Goal: Task Accomplishment & Management: Use online tool/utility

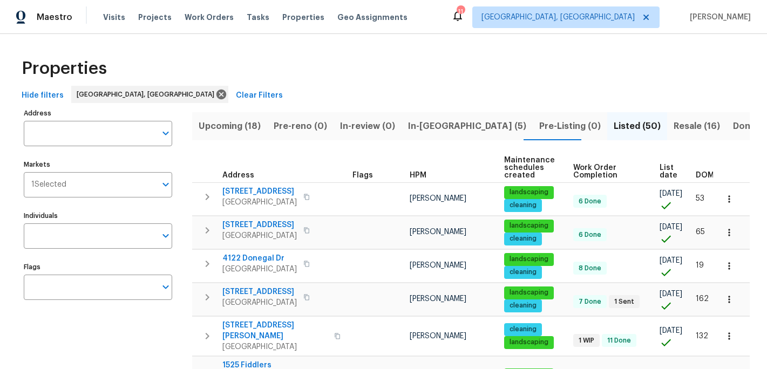
scroll to position [177, 0]
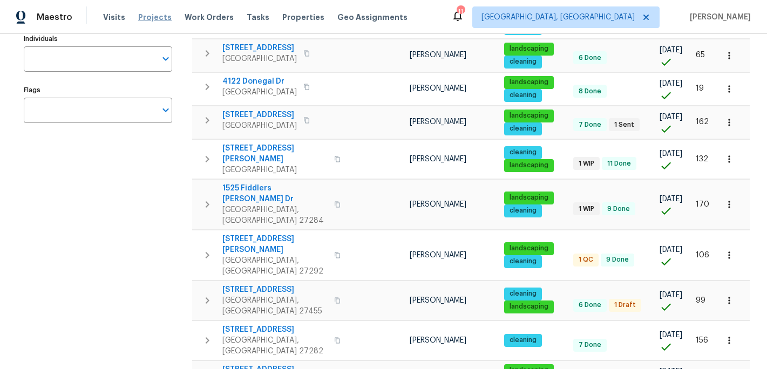
click at [143, 18] on span "Projects" at bounding box center [154, 17] width 33 height 11
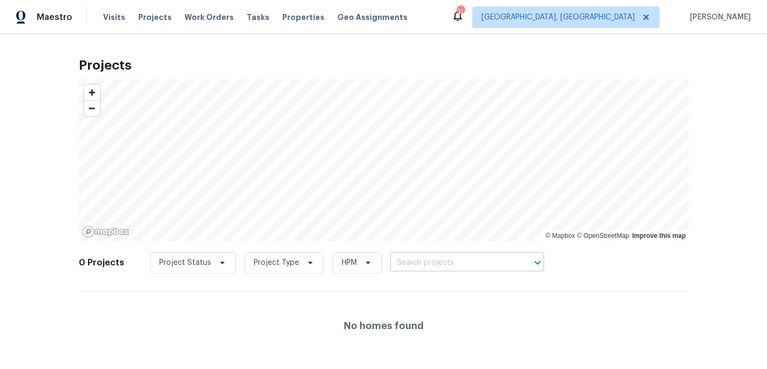
click at [409, 264] on input "text" at bounding box center [452, 263] width 124 height 17
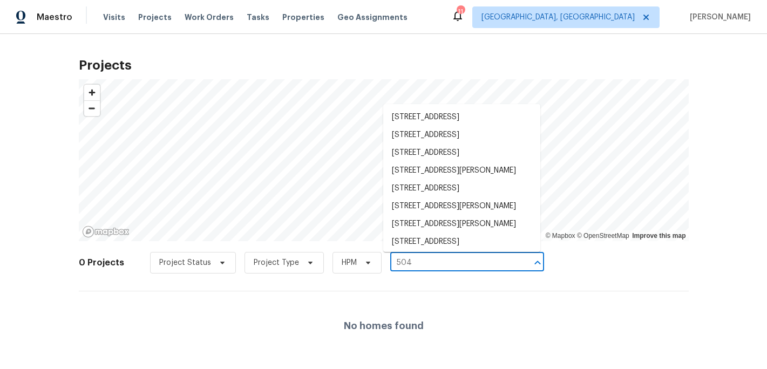
type input "504 m"
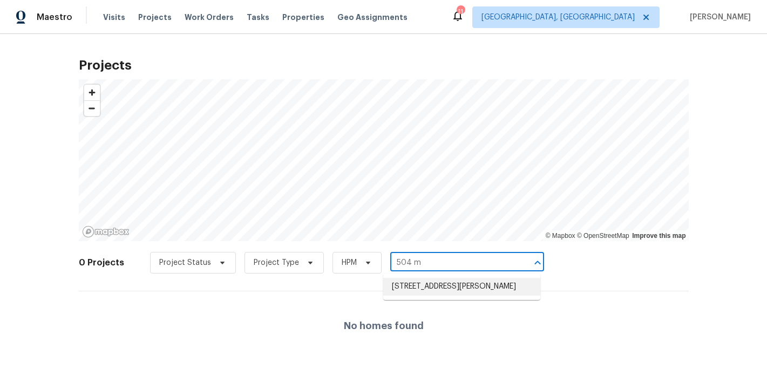
click at [425, 281] on li "[STREET_ADDRESS][PERSON_NAME]" at bounding box center [461, 287] width 157 height 18
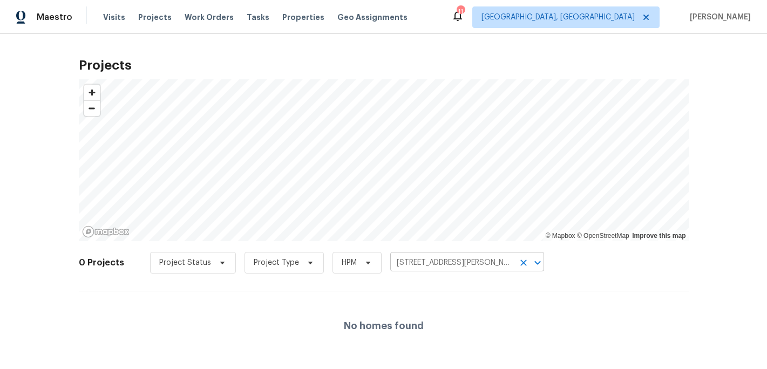
click at [406, 268] on input "[STREET_ADDRESS][PERSON_NAME]" at bounding box center [452, 263] width 124 height 17
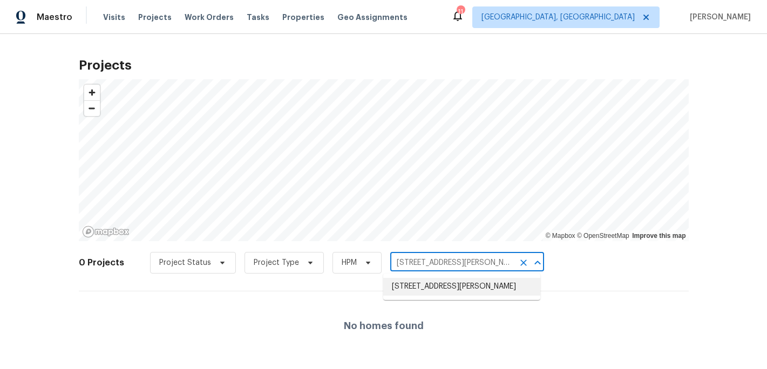
click at [423, 285] on li "[STREET_ADDRESS][PERSON_NAME]" at bounding box center [461, 287] width 157 height 18
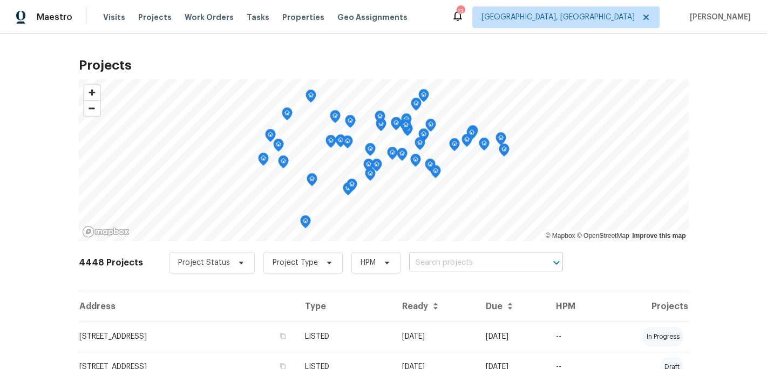
click at [429, 262] on input "text" at bounding box center [471, 263] width 124 height 17
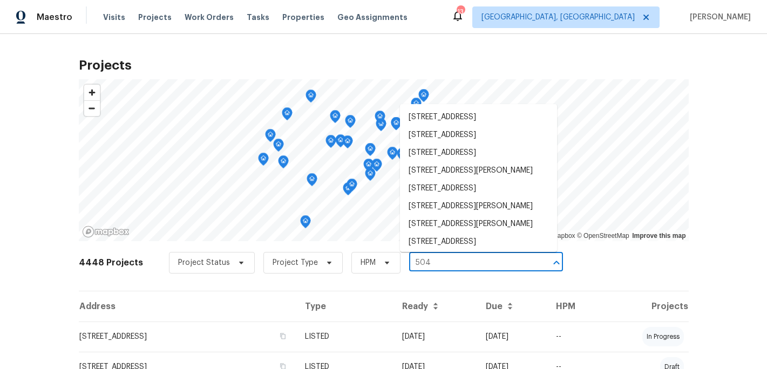
type input "504 m"
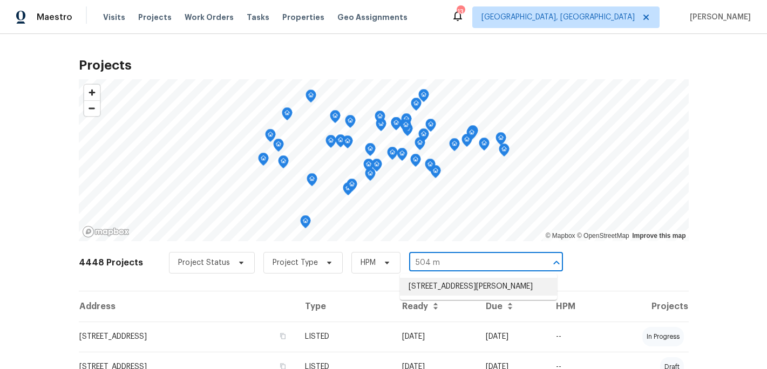
click at [447, 288] on li "[STREET_ADDRESS][PERSON_NAME]" at bounding box center [478, 287] width 157 height 18
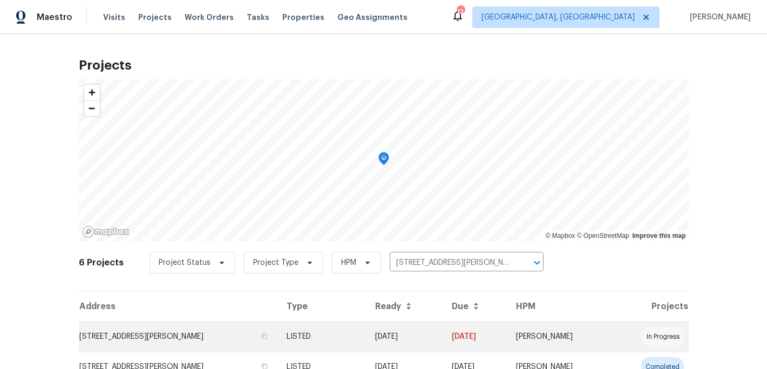
click at [198, 336] on td "[STREET_ADDRESS][PERSON_NAME]" at bounding box center [178, 337] width 199 height 30
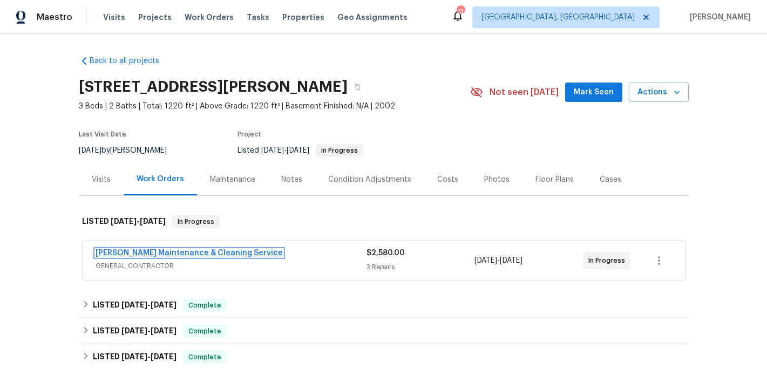
click at [186, 252] on link "[PERSON_NAME] Maintenance & Cleaning Service" at bounding box center [189, 253] width 187 height 8
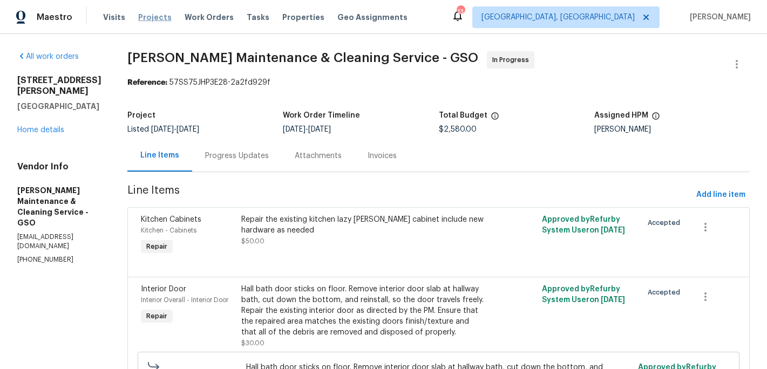
click at [151, 12] on span "Projects" at bounding box center [154, 17] width 33 height 11
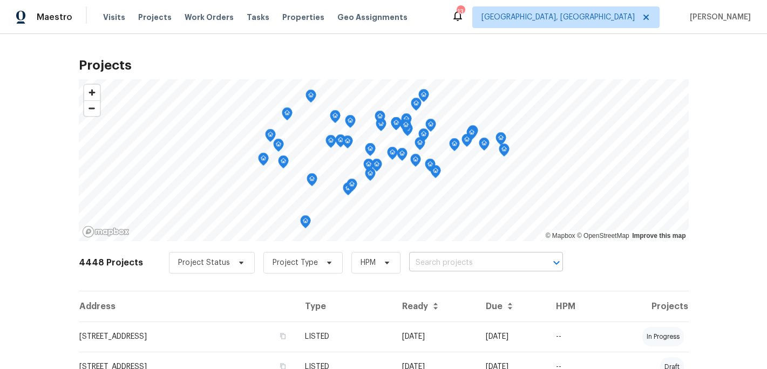
click at [419, 266] on input "text" at bounding box center [471, 263] width 124 height 17
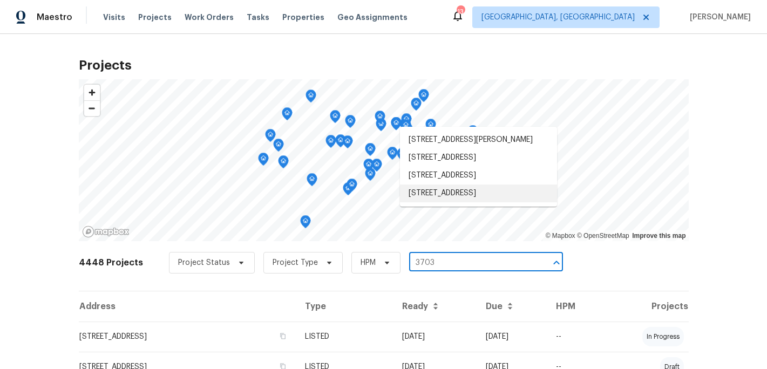
click at [436, 257] on input "3703" at bounding box center [471, 263] width 124 height 17
click at [436, 260] on input "3703" at bounding box center [471, 263] width 124 height 17
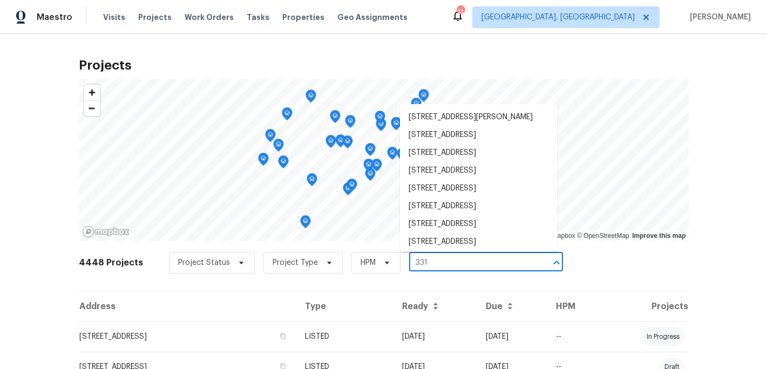
type input "3319"
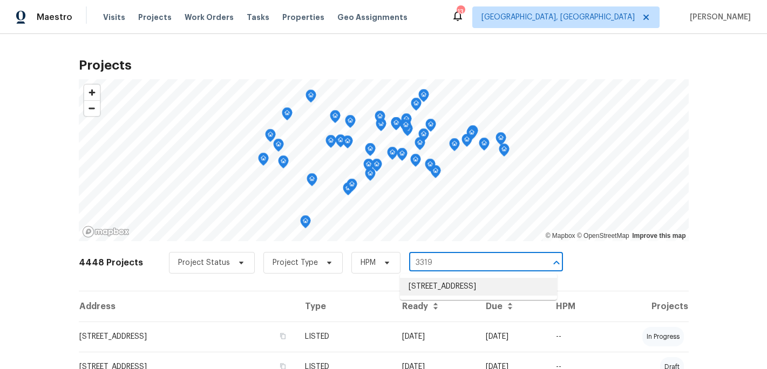
click at [447, 286] on li "[STREET_ADDRESS]" at bounding box center [478, 287] width 157 height 18
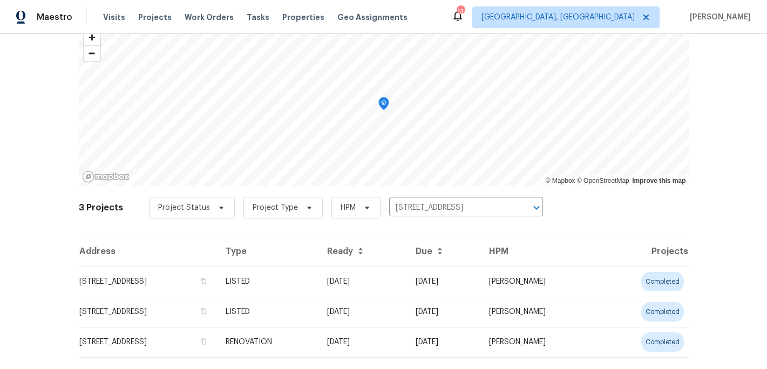
scroll to position [78, 0]
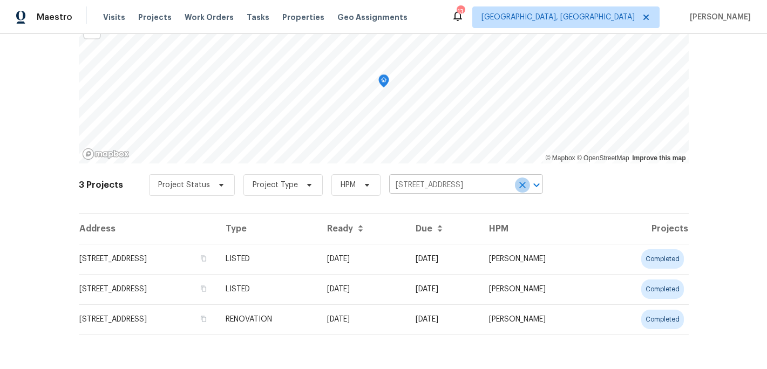
click at [521, 186] on icon "Clear" at bounding box center [523, 185] width 6 height 6
click at [398, 181] on input "text" at bounding box center [451, 185] width 124 height 17
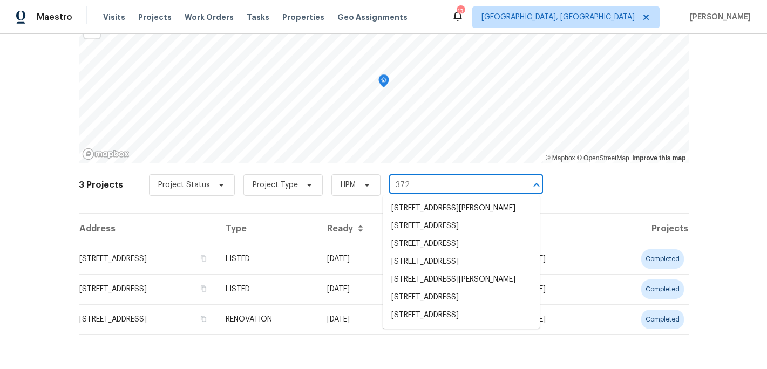
type input "3720"
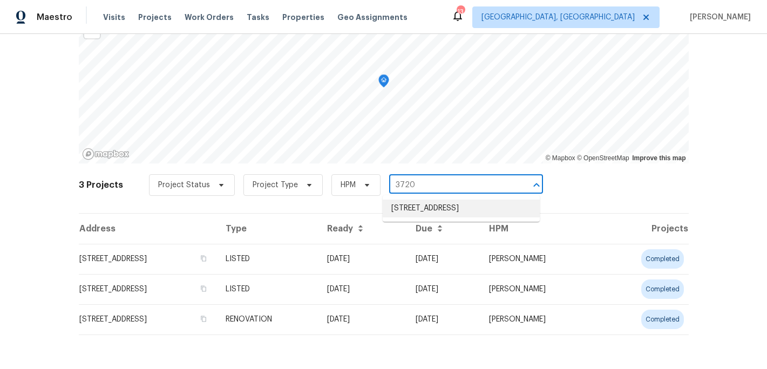
click at [420, 211] on li "[STREET_ADDRESS]" at bounding box center [461, 209] width 157 height 18
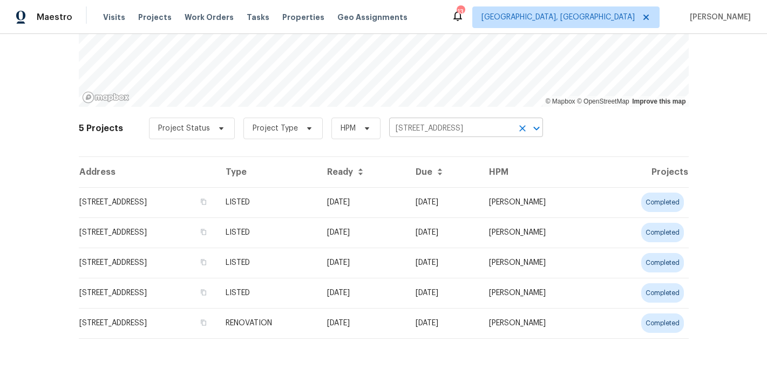
scroll to position [138, 0]
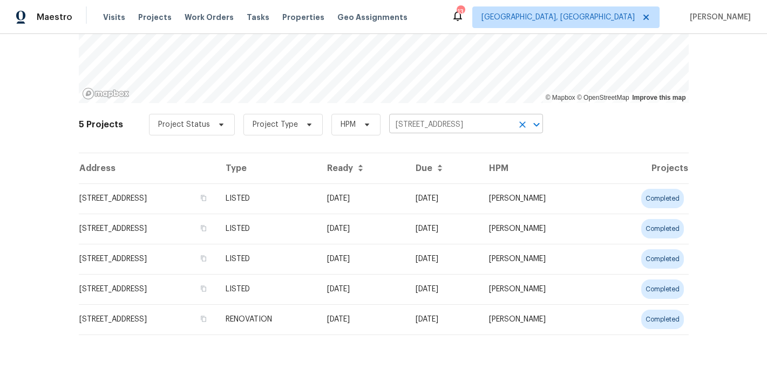
click at [521, 126] on icon "Clear" at bounding box center [523, 125] width 6 height 6
click at [460, 122] on input "text" at bounding box center [451, 125] width 124 height 17
type input "4899"
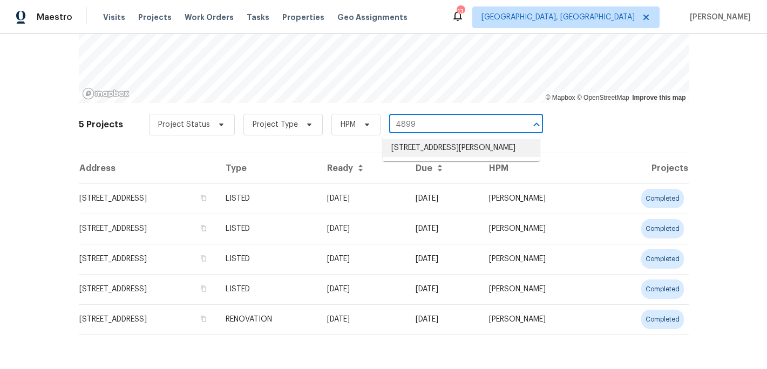
click at [461, 144] on li "[STREET_ADDRESS][PERSON_NAME]" at bounding box center [461, 148] width 157 height 18
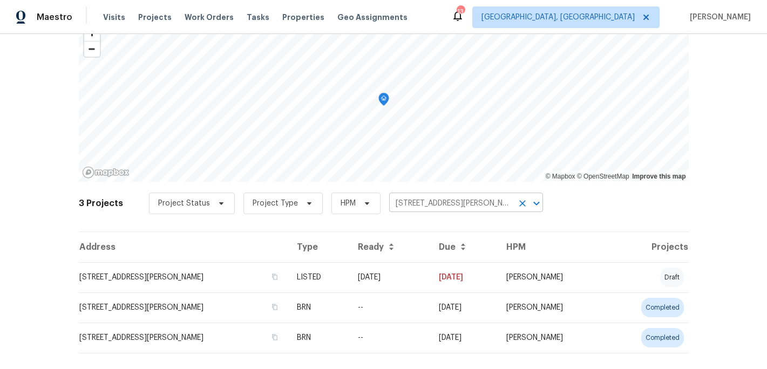
scroll to position [78, 0]
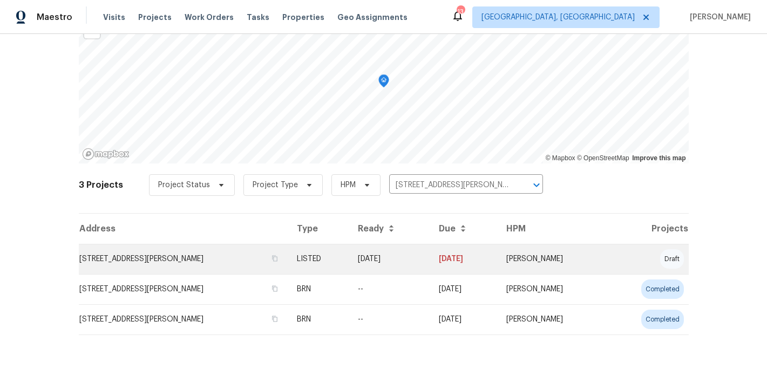
click at [210, 259] on td "[STREET_ADDRESS][PERSON_NAME]" at bounding box center [184, 259] width 210 height 30
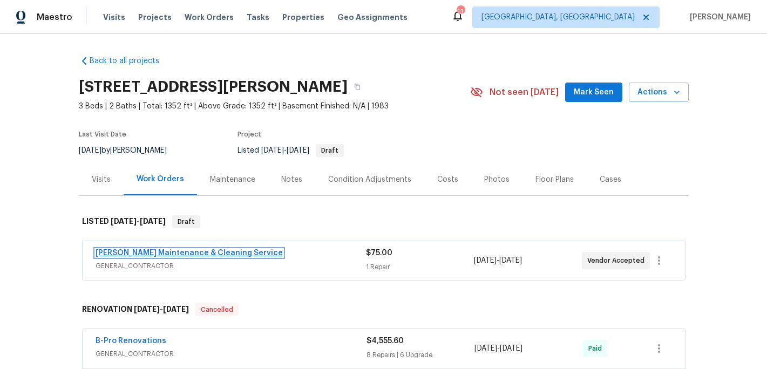
click at [184, 255] on link "[PERSON_NAME] Maintenance & Cleaning Service" at bounding box center [189, 253] width 187 height 8
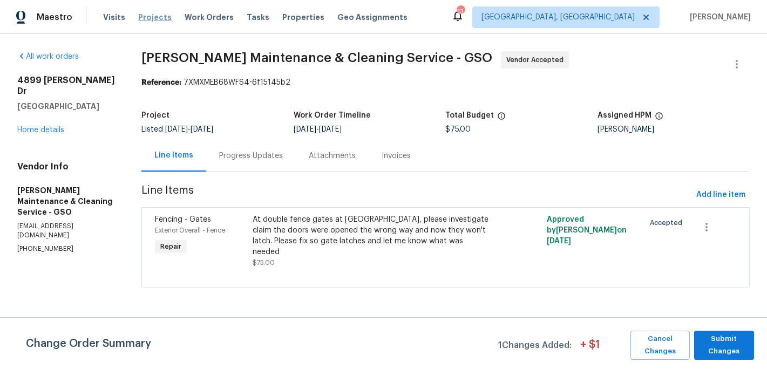
click at [157, 19] on span "Projects" at bounding box center [154, 17] width 33 height 11
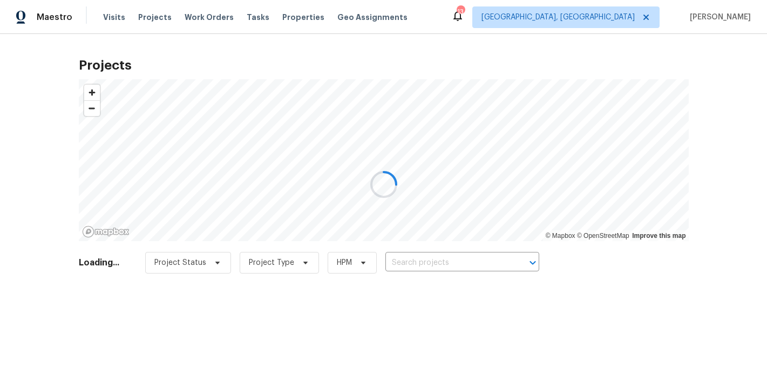
click at [409, 265] on div at bounding box center [383, 184] width 767 height 369
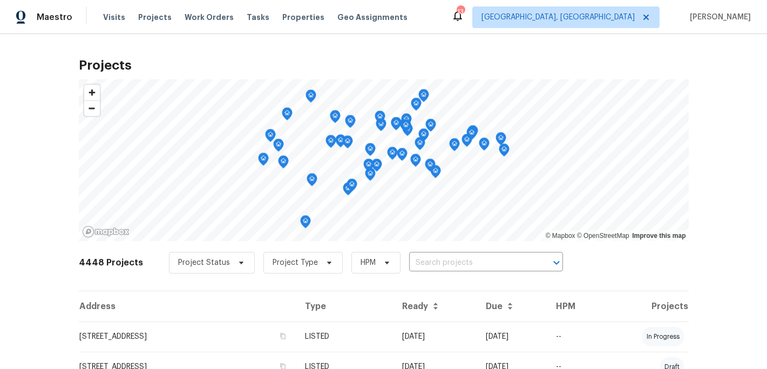
click at [409, 265] on input "text" at bounding box center [471, 263] width 124 height 17
type input "969"
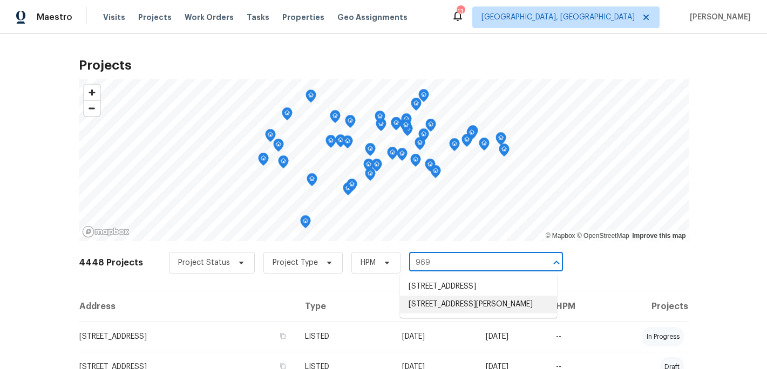
click at [455, 314] on li "[STREET_ADDRESS][PERSON_NAME]" at bounding box center [478, 305] width 157 height 18
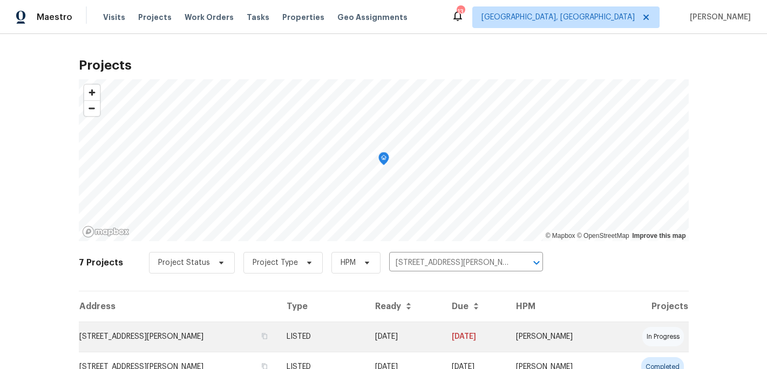
click at [226, 338] on td "[STREET_ADDRESS][PERSON_NAME]" at bounding box center [178, 337] width 199 height 30
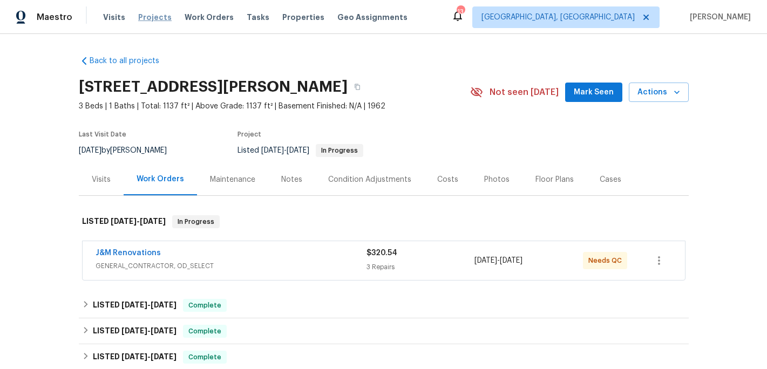
click at [151, 15] on span "Projects" at bounding box center [154, 17] width 33 height 11
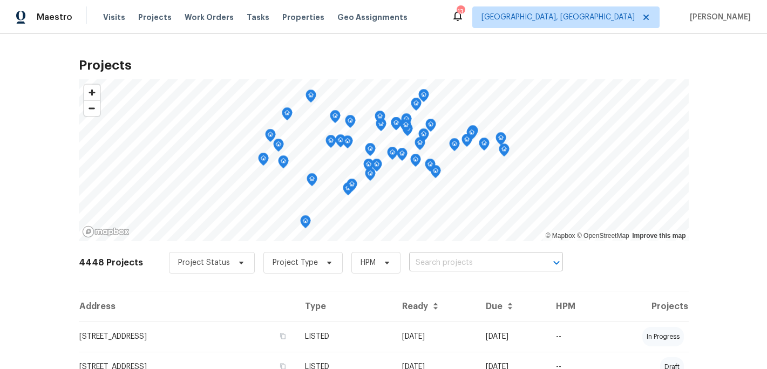
click at [413, 266] on input "text" at bounding box center [471, 263] width 124 height 17
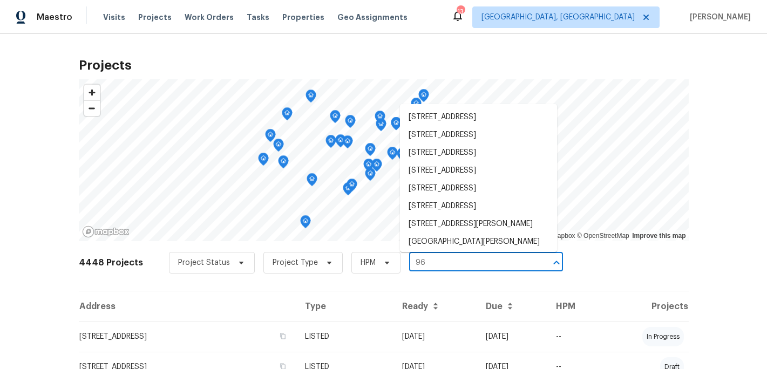
type input "9"
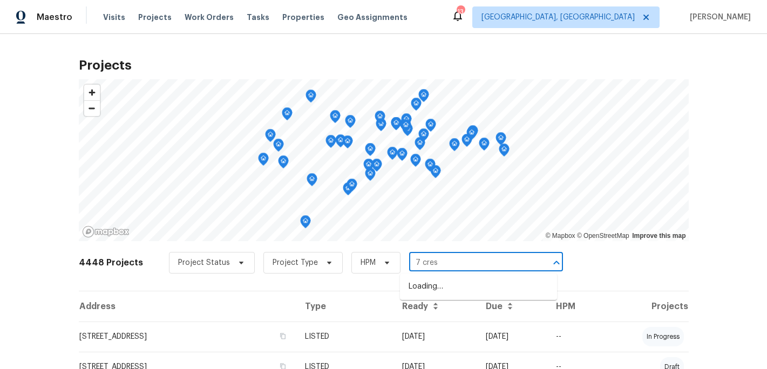
type input "7 crest"
click at [444, 287] on li "[STREET_ADDRESS]" at bounding box center [478, 287] width 157 height 18
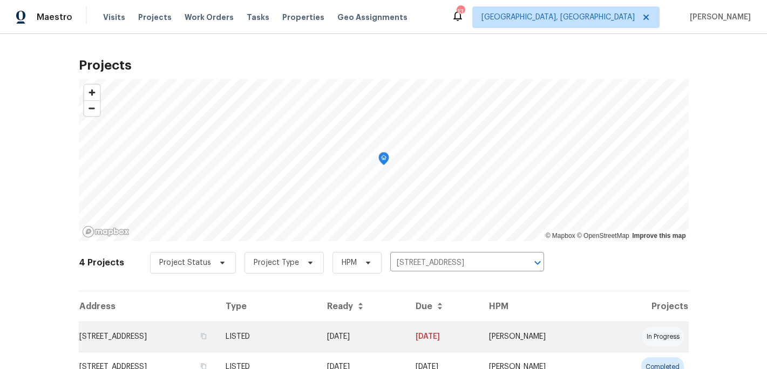
click at [319, 329] on td "LISTED" at bounding box center [268, 337] width 102 height 30
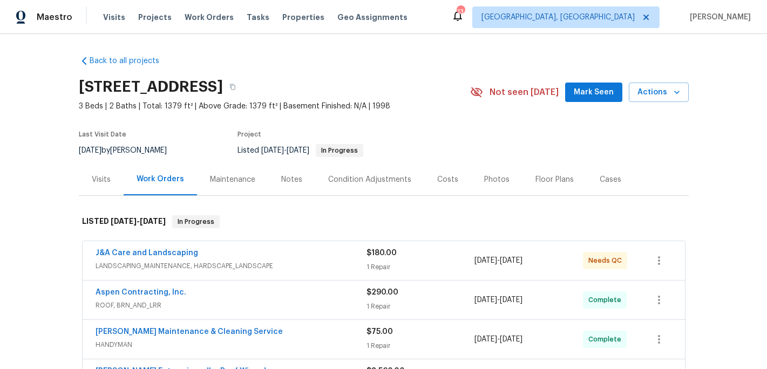
click at [141, 265] on span "LANDSCAPING_MAINTENANCE, HARDSCAPE_LANDSCAPE" at bounding box center [231, 266] width 271 height 11
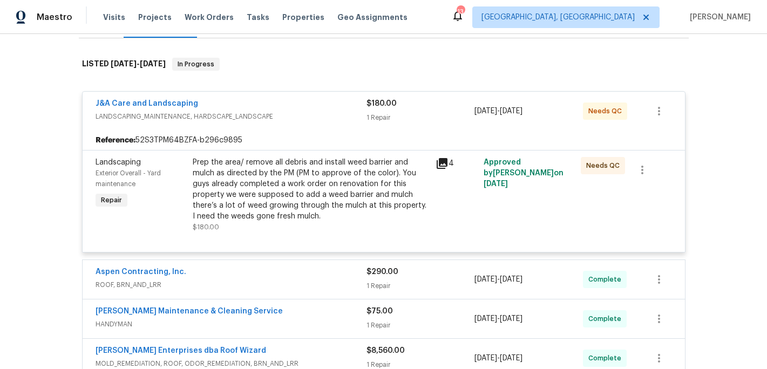
scroll to position [160, 0]
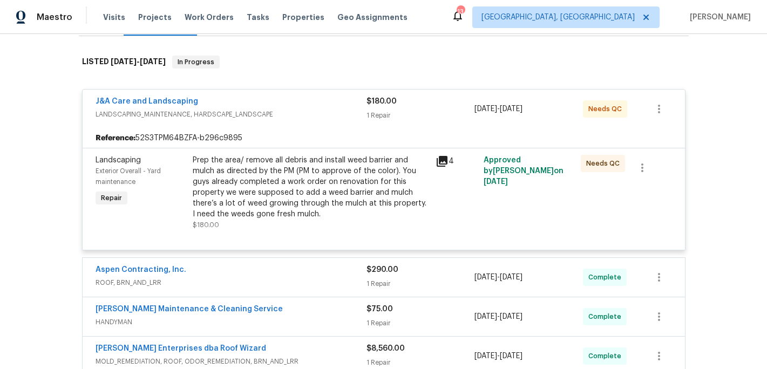
click at [278, 199] on div "Prep the area/ remove all debris and install weed barrier and mulch as directed…" at bounding box center [311, 187] width 237 height 65
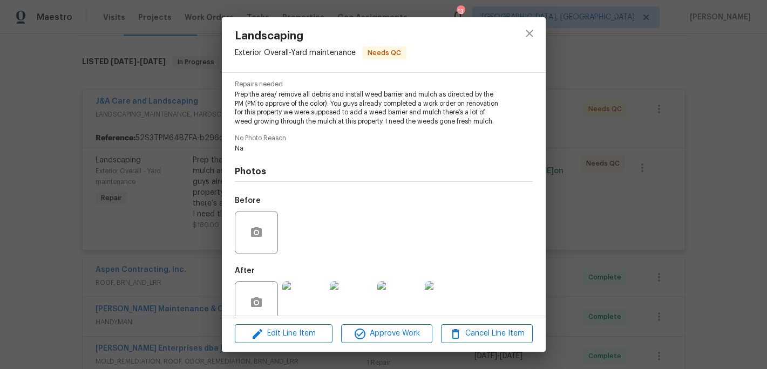
scroll to position [137, 0]
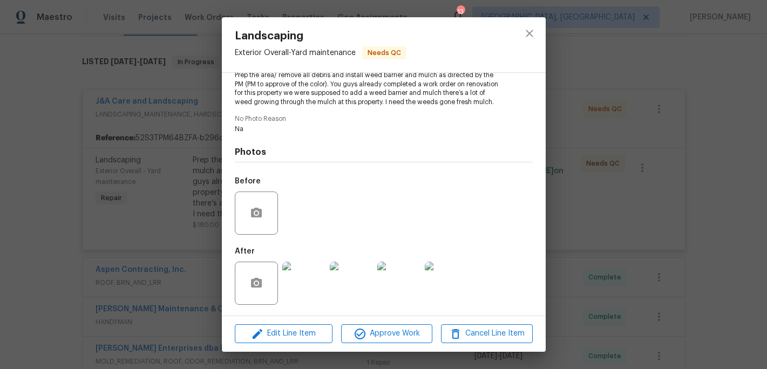
click at [310, 278] on img at bounding box center [303, 283] width 43 height 43
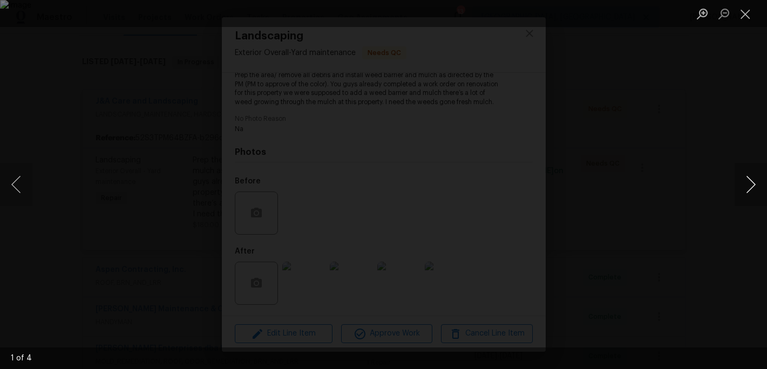
click at [748, 193] on button "Next image" at bounding box center [751, 184] width 32 height 43
click at [751, 18] on button "Close lightbox" at bounding box center [746, 13] width 22 height 19
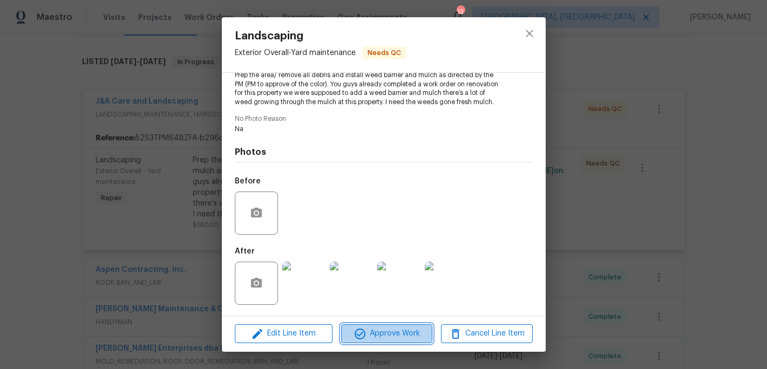
click at [389, 334] on span "Approve Work" at bounding box center [387, 334] width 85 height 14
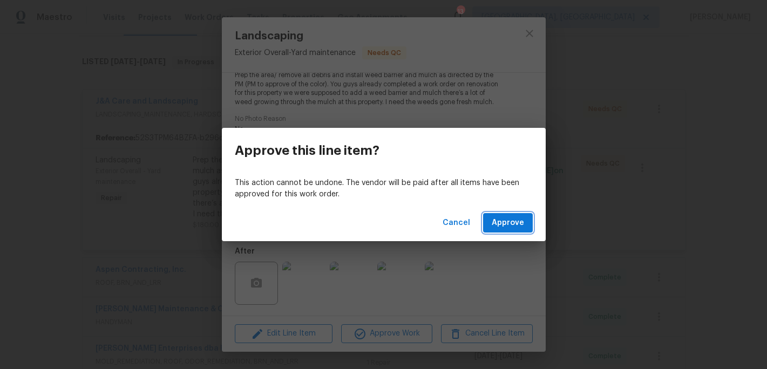
click at [499, 222] on span "Approve" at bounding box center [508, 224] width 32 height 14
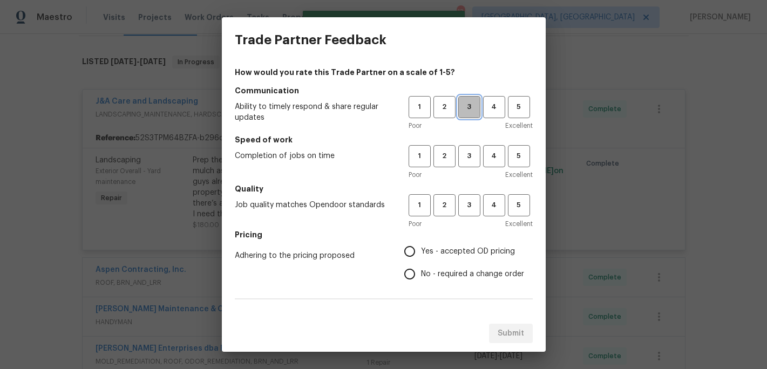
click at [471, 105] on span "3" at bounding box center [470, 107] width 20 height 12
click at [471, 157] on span "3" at bounding box center [470, 156] width 20 height 12
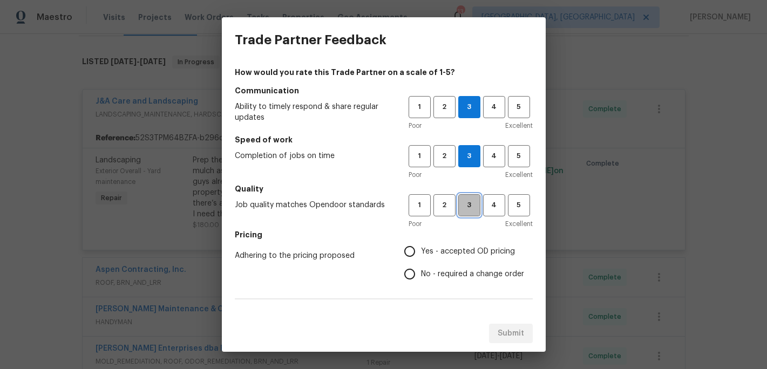
click at [471, 208] on span "3" at bounding box center [470, 205] width 20 height 12
click at [422, 255] on span "Yes - accepted OD pricing" at bounding box center [468, 251] width 94 height 11
click at [421, 255] on input "Yes - accepted OD pricing" at bounding box center [410, 251] width 23 height 23
radio input "true"
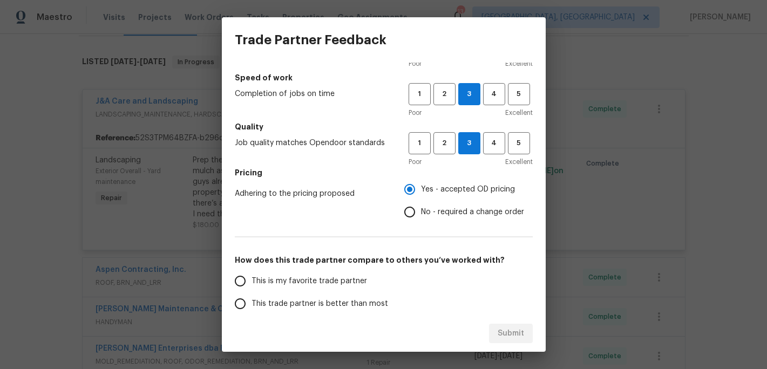
scroll to position [102, 0]
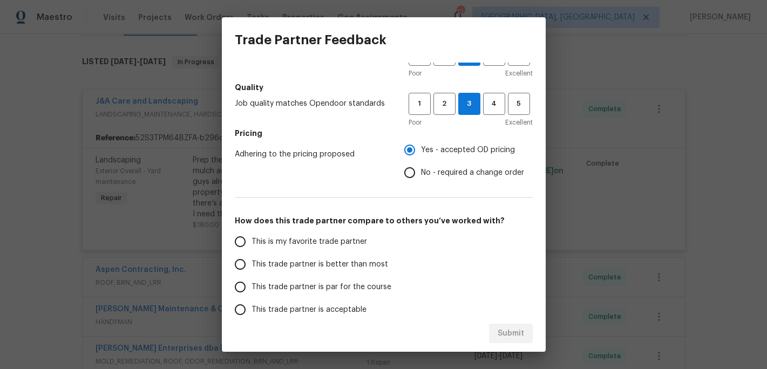
click at [354, 264] on span "This trade partner is better than most" at bounding box center [320, 264] width 137 height 11
click at [252, 264] on input "This trade partner is better than most" at bounding box center [240, 264] width 23 height 23
click at [504, 335] on span "Submit" at bounding box center [511, 334] width 26 height 14
radio input "true"
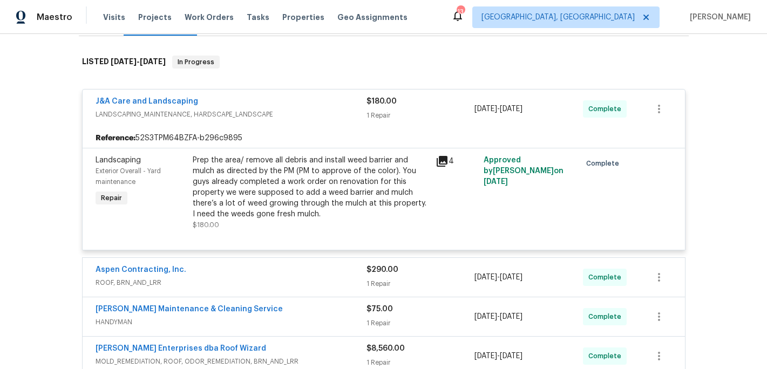
click at [311, 42] on div "Back to all projects [STREET_ADDRESS] 3 Beds | 2 Baths | Total: 1379 ft² | Abov…" at bounding box center [384, 226] width 610 height 679
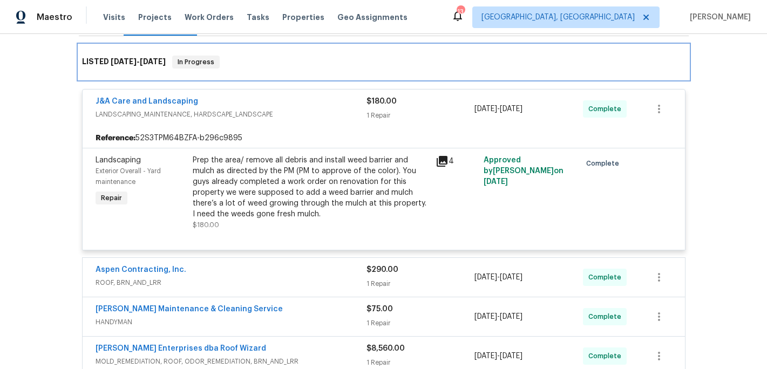
click at [314, 75] on div "LISTED [DATE] - [DATE] In Progress" at bounding box center [384, 62] width 610 height 35
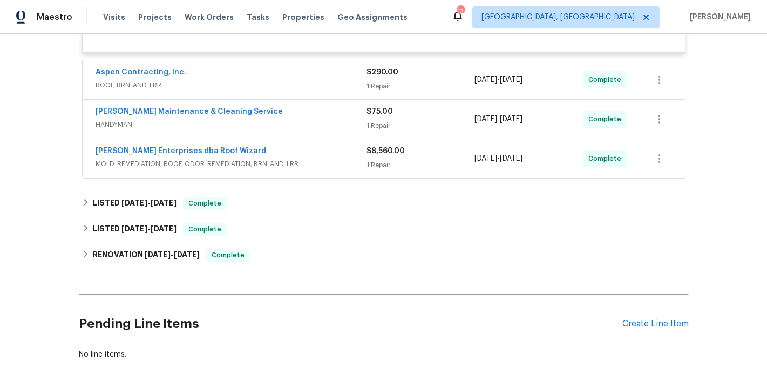
scroll to position [359, 0]
click at [158, 16] on span "Projects" at bounding box center [154, 17] width 33 height 11
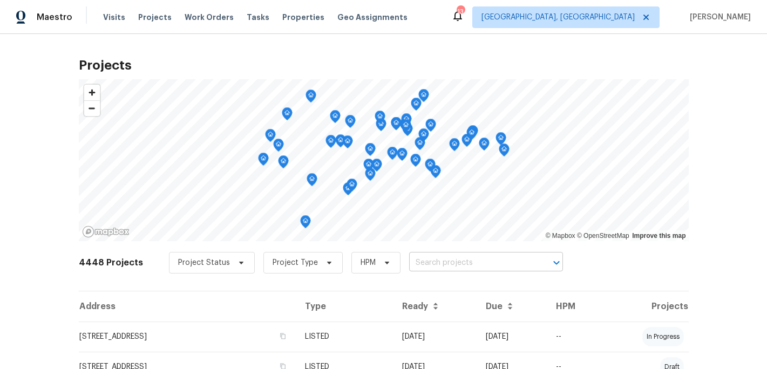
click at [420, 265] on input "text" at bounding box center [471, 263] width 124 height 17
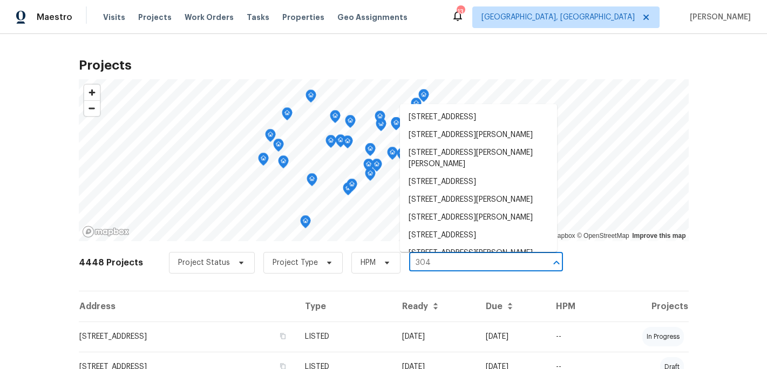
type input "3048"
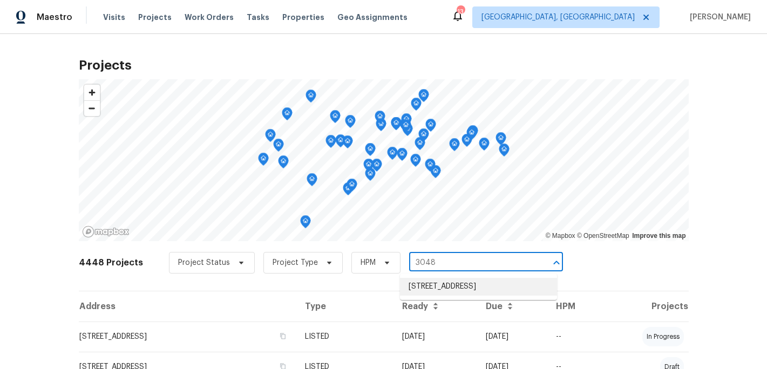
click at [440, 296] on li "[STREET_ADDRESS]" at bounding box center [478, 287] width 157 height 18
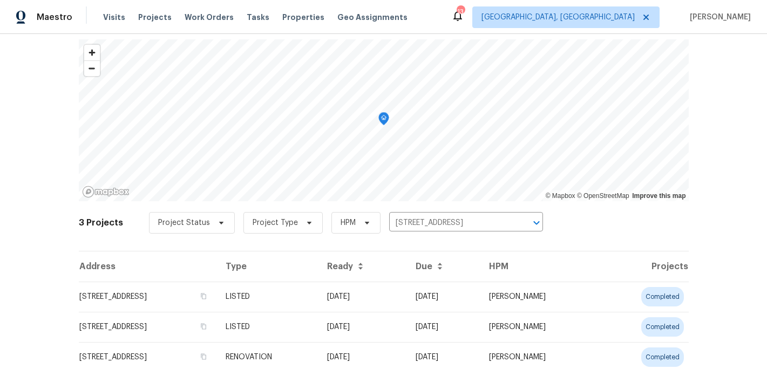
scroll to position [78, 0]
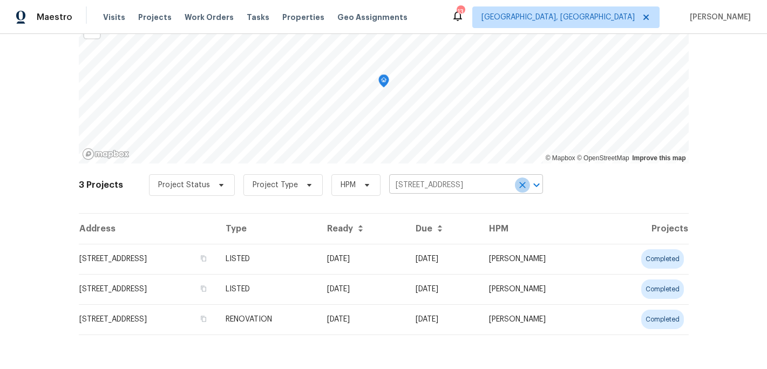
click at [521, 184] on icon "Clear" at bounding box center [523, 185] width 6 height 6
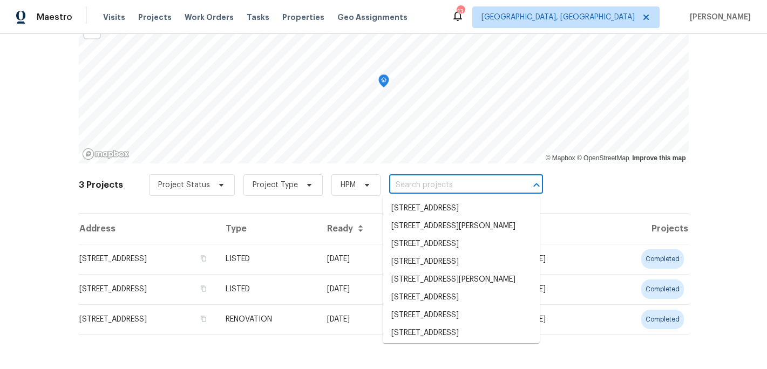
click at [415, 181] on input "text" at bounding box center [451, 185] width 124 height 17
type input "2307"
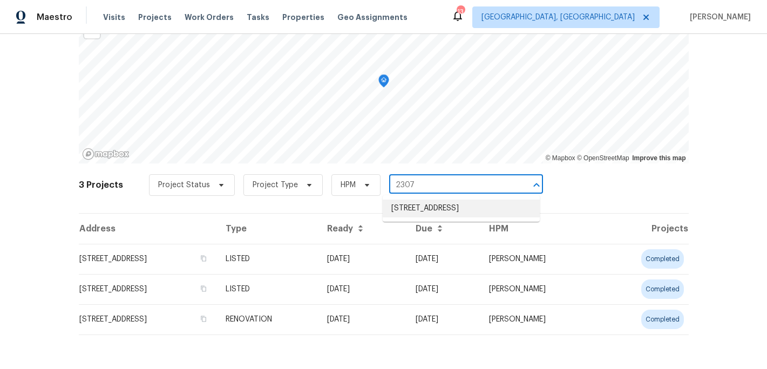
click at [443, 206] on li "[STREET_ADDRESS]" at bounding box center [461, 209] width 157 height 18
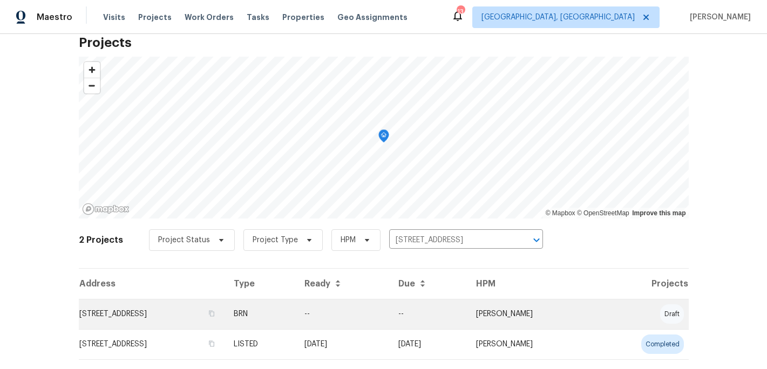
scroll to position [48, 0]
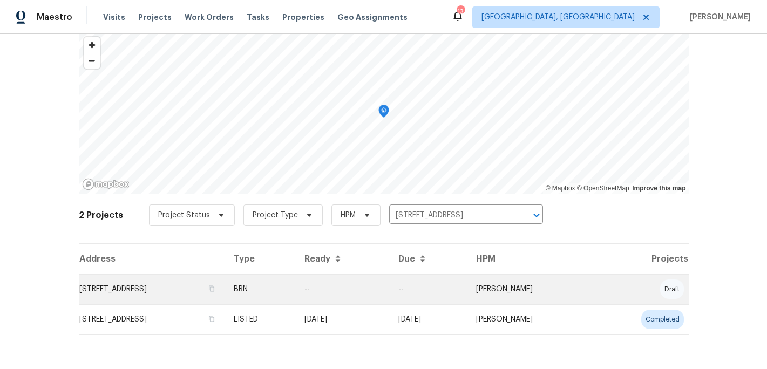
click at [209, 300] on td "[STREET_ADDRESS]" at bounding box center [152, 289] width 147 height 30
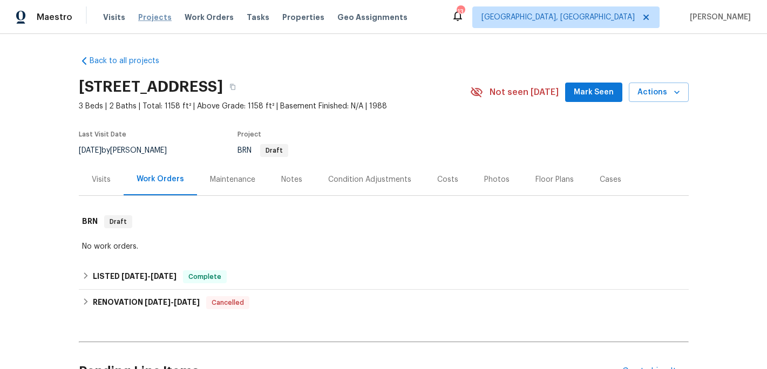
click at [153, 20] on span "Projects" at bounding box center [154, 17] width 33 height 11
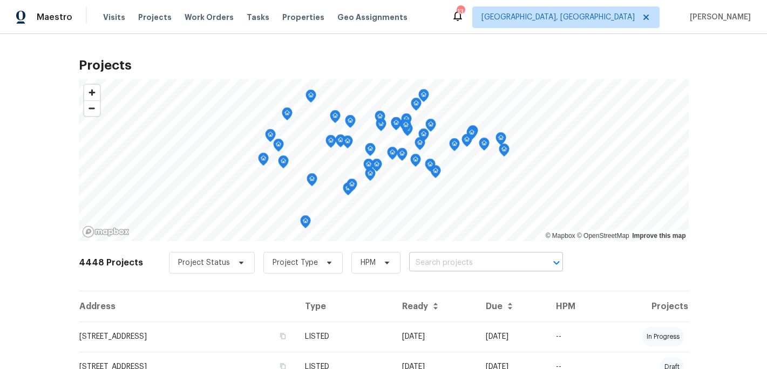
click at [416, 260] on input "text" at bounding box center [471, 263] width 124 height 17
type input "2006"
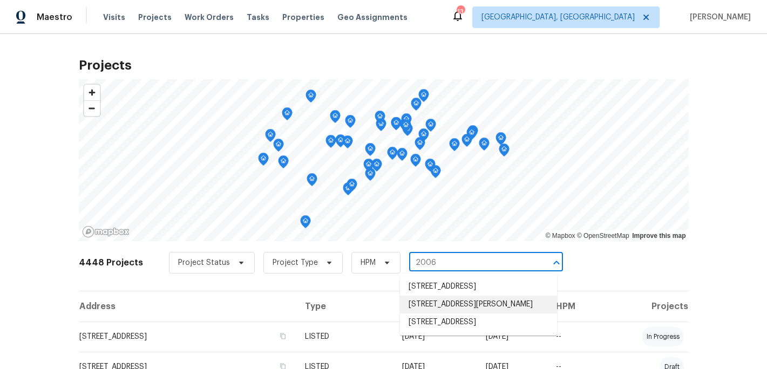
click at [449, 314] on li "[STREET_ADDRESS][PERSON_NAME]" at bounding box center [478, 305] width 157 height 18
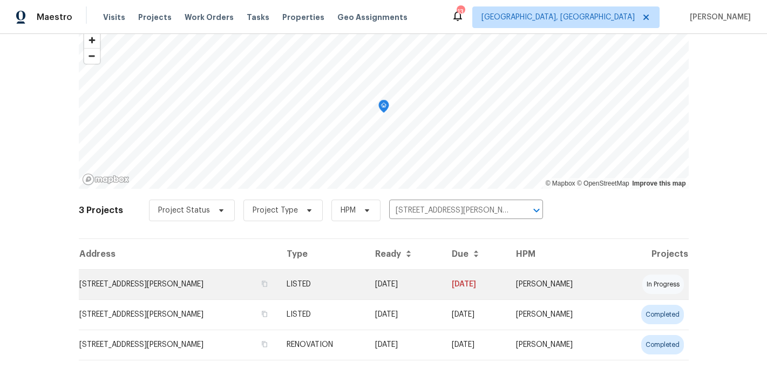
scroll to position [78, 0]
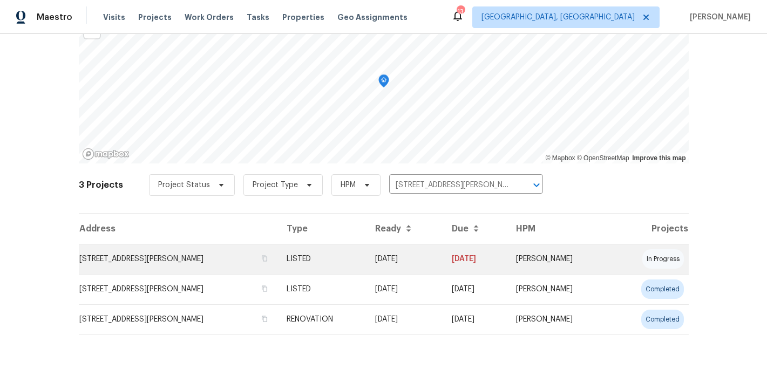
click at [189, 260] on td "[STREET_ADDRESS][PERSON_NAME]" at bounding box center [178, 259] width 199 height 30
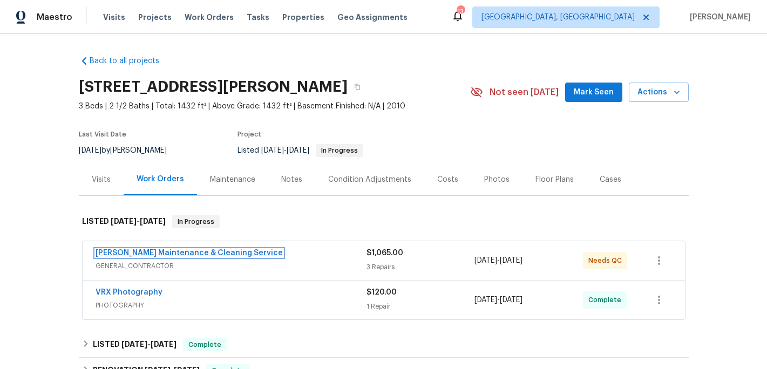
click at [177, 255] on link "[PERSON_NAME] Maintenance & Cleaning Service" at bounding box center [189, 253] width 187 height 8
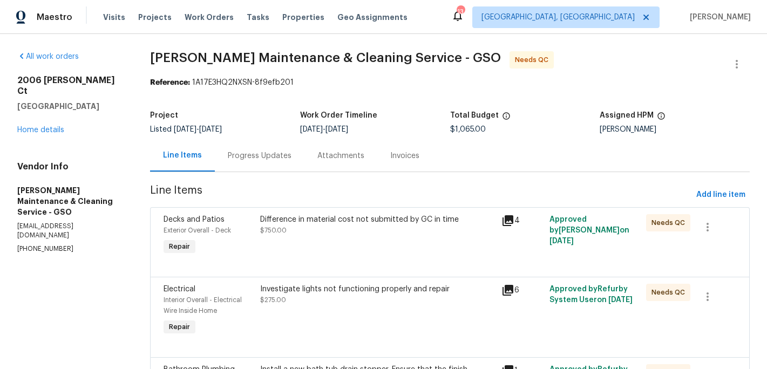
click at [352, 227] on div "Difference in material cost not submitted by GC in time $750.00" at bounding box center [377, 225] width 235 height 22
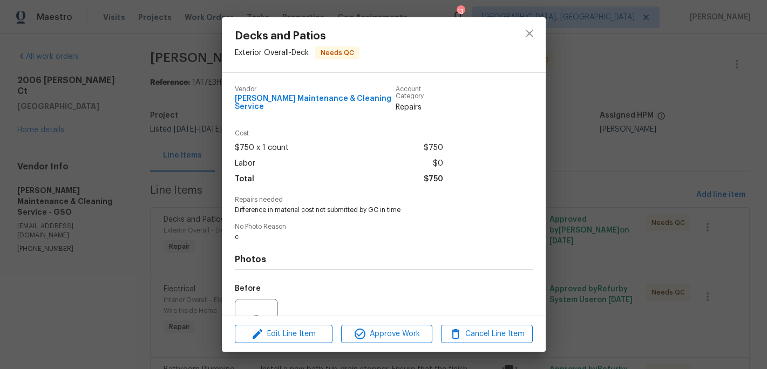
scroll to position [100, 0]
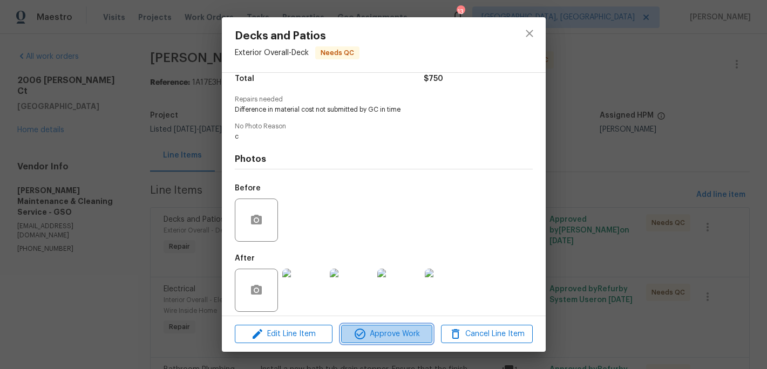
click at [403, 332] on span "Approve Work" at bounding box center [387, 335] width 85 height 14
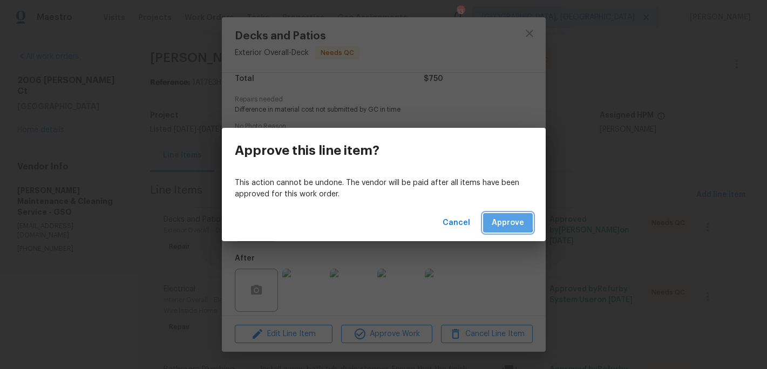
click at [497, 220] on span "Approve" at bounding box center [508, 224] width 32 height 14
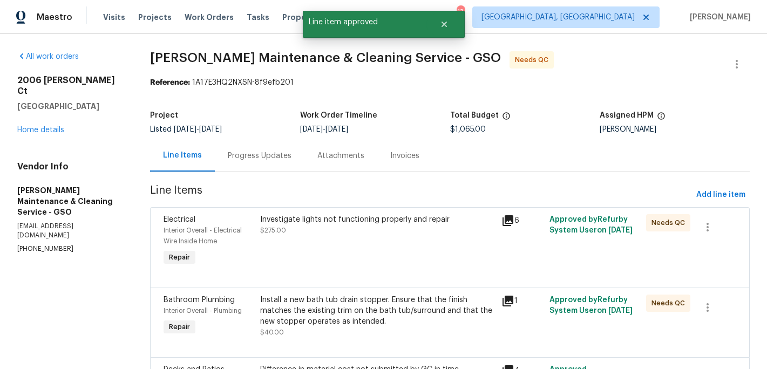
click at [354, 218] on div "Investigate lights not functioning properly and repair" at bounding box center [377, 219] width 235 height 11
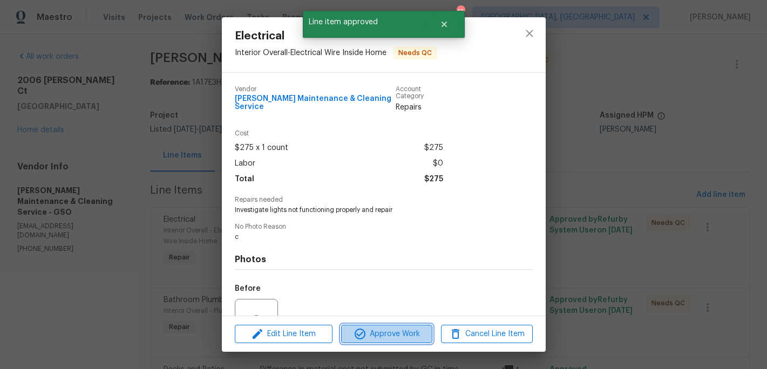
click at [386, 333] on span "Approve Work" at bounding box center [387, 335] width 85 height 14
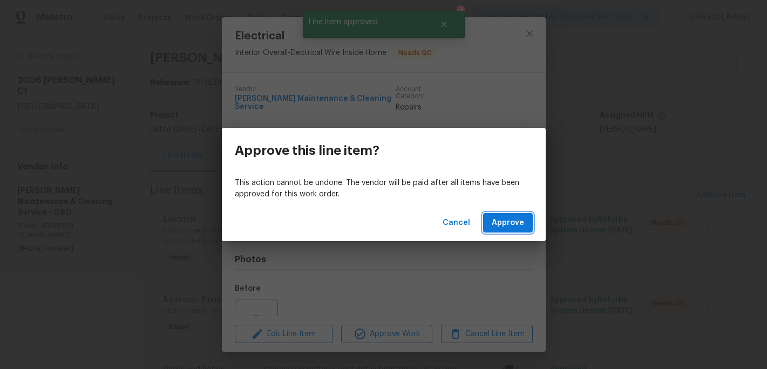
click at [507, 225] on span "Approve" at bounding box center [508, 224] width 32 height 14
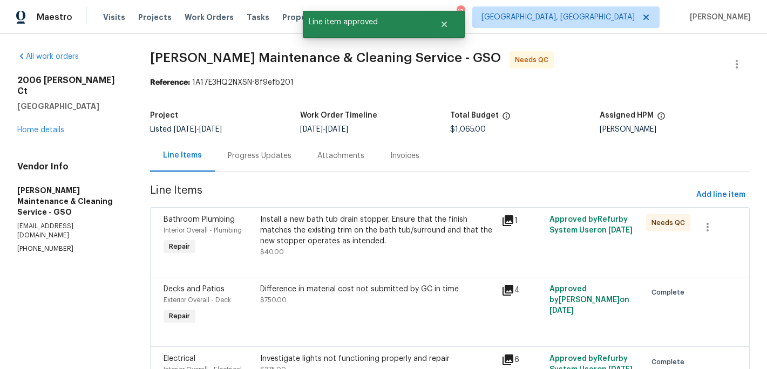
click at [335, 231] on div "Install a new bath tub drain stopper. Ensure that the finish matches the existi…" at bounding box center [377, 230] width 235 height 32
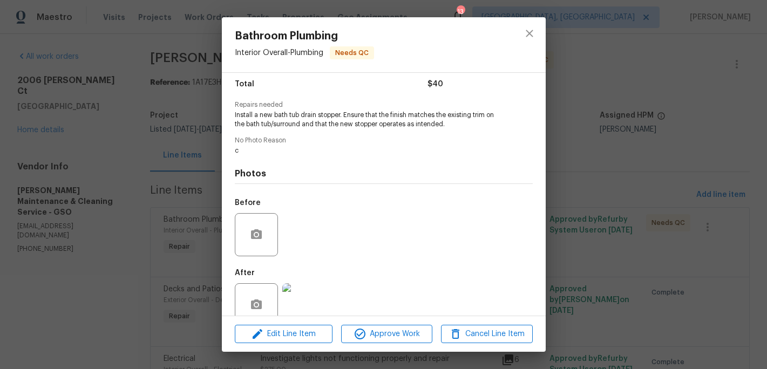
scroll to position [110, 0]
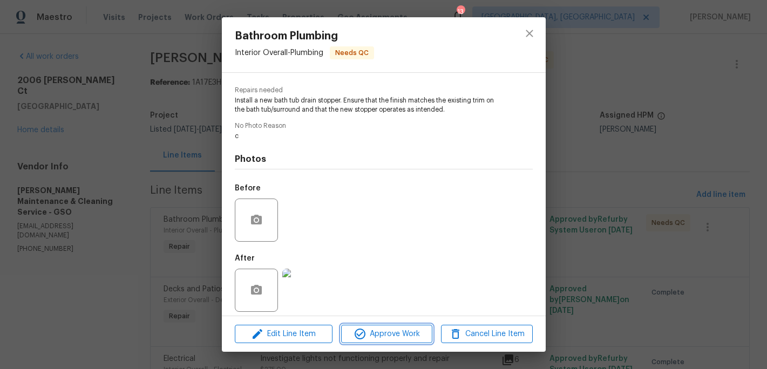
click at [382, 329] on span "Approve Work" at bounding box center [387, 335] width 85 height 14
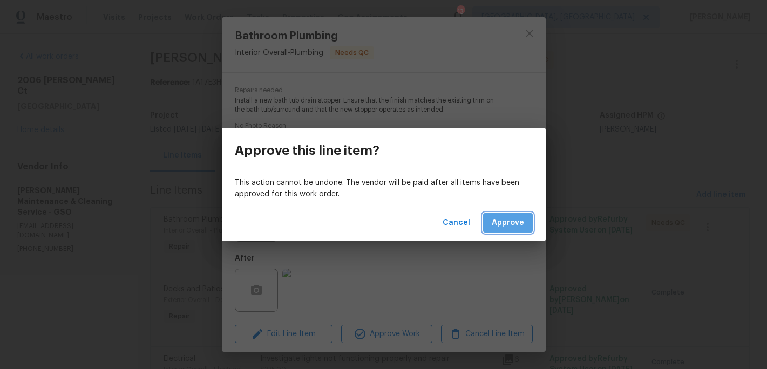
click at [501, 219] on span "Approve" at bounding box center [508, 224] width 32 height 14
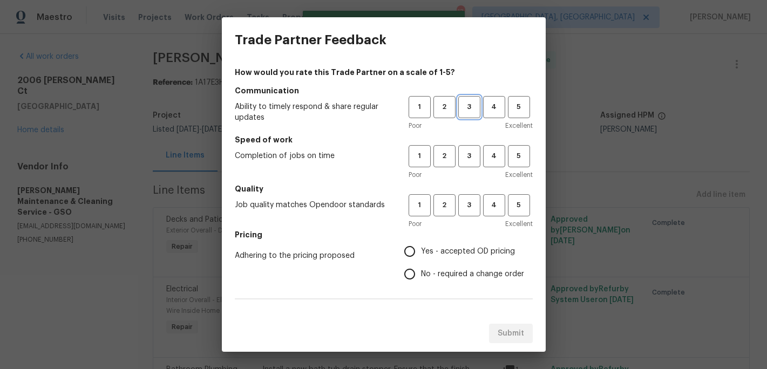
click at [471, 103] on span "3" at bounding box center [470, 107] width 20 height 12
click at [469, 149] on button "3" at bounding box center [469, 156] width 22 height 22
click at [471, 213] on button "3" at bounding box center [469, 205] width 22 height 22
click at [426, 249] on span "Yes - accepted OD pricing" at bounding box center [468, 251] width 94 height 11
click at [421, 249] on input "Yes - accepted OD pricing" at bounding box center [410, 251] width 23 height 23
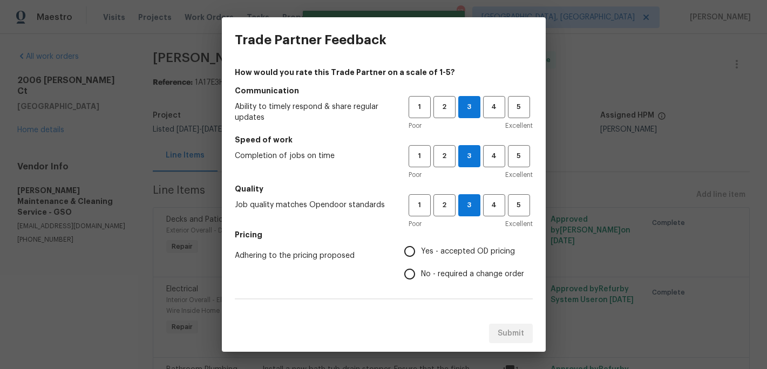
radio input "true"
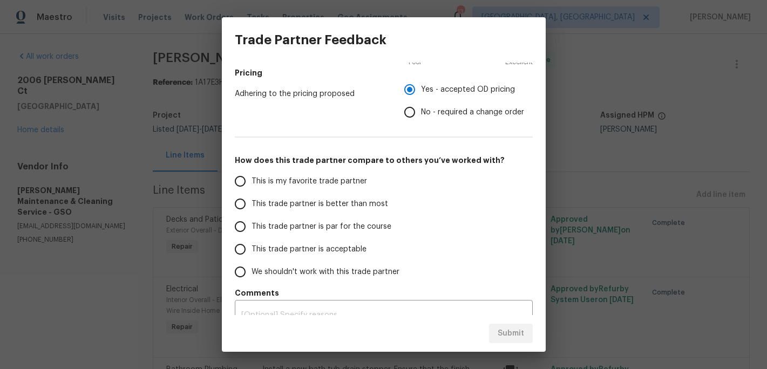
scroll to position [172, 0]
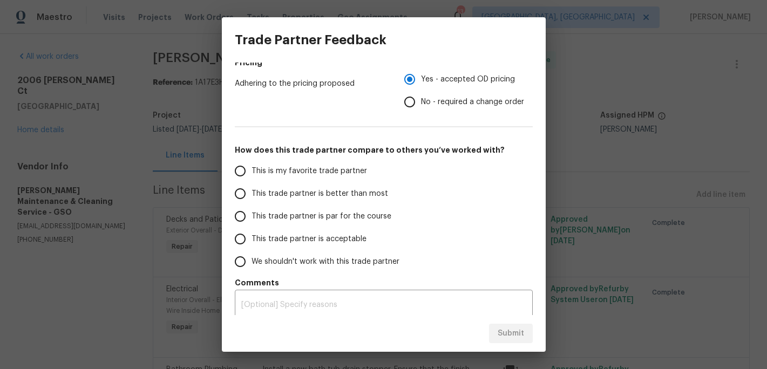
click at [308, 172] on span "This is my favorite trade partner" at bounding box center [310, 171] width 116 height 11
click at [252, 172] on input "This is my favorite trade partner" at bounding box center [240, 171] width 23 height 23
click at [516, 339] on span "Submit" at bounding box center [511, 334] width 26 height 14
radio input "true"
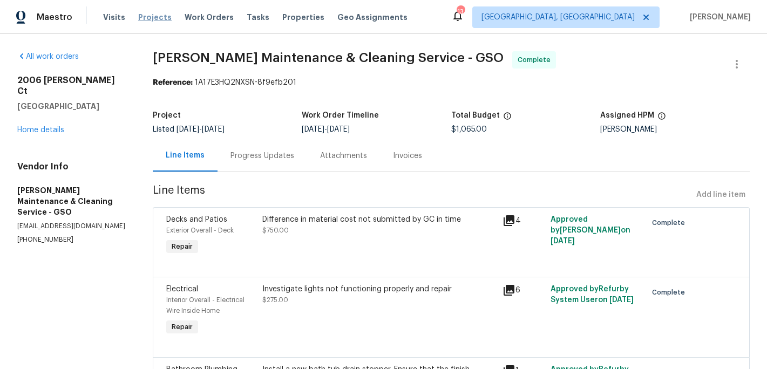
click at [151, 17] on span "Projects" at bounding box center [154, 17] width 33 height 11
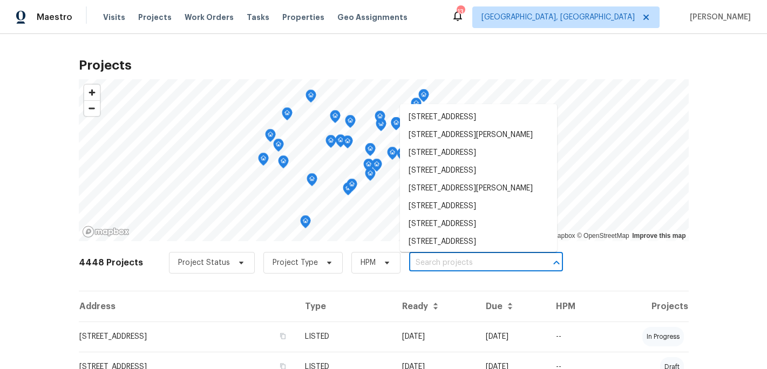
click at [413, 267] on input "text" at bounding box center [471, 263] width 124 height 17
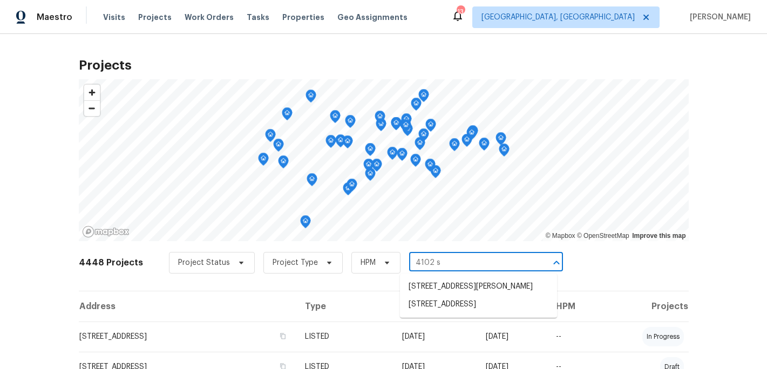
type input "4102 sa"
click at [451, 287] on li "[STREET_ADDRESS]" at bounding box center [478, 287] width 157 height 18
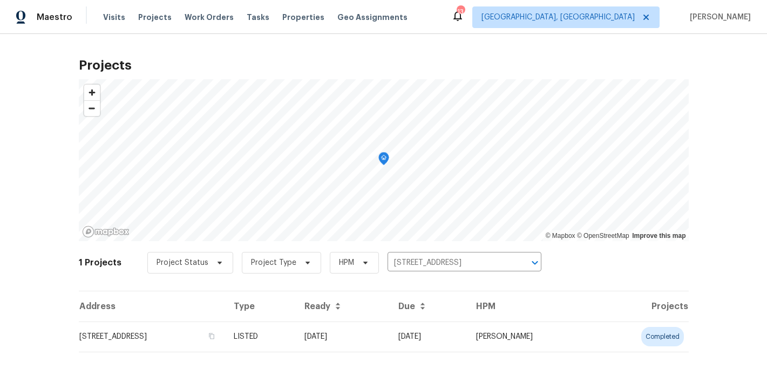
scroll to position [17, 0]
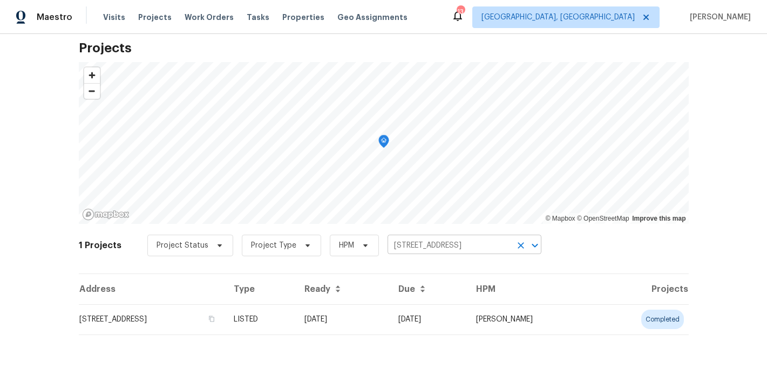
click at [520, 246] on icon "Clear" at bounding box center [521, 245] width 11 height 11
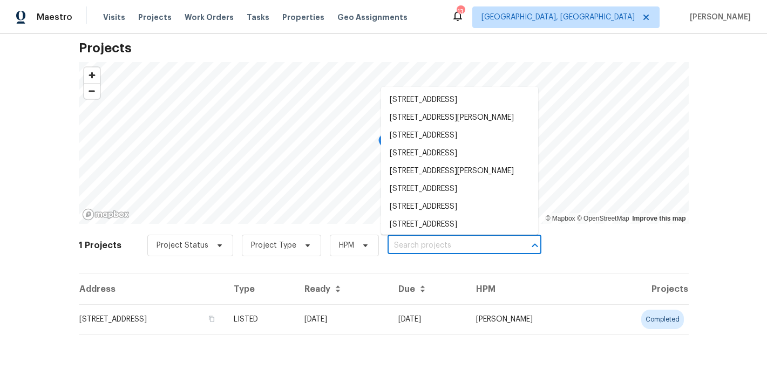
click at [410, 248] on input "text" at bounding box center [450, 246] width 124 height 17
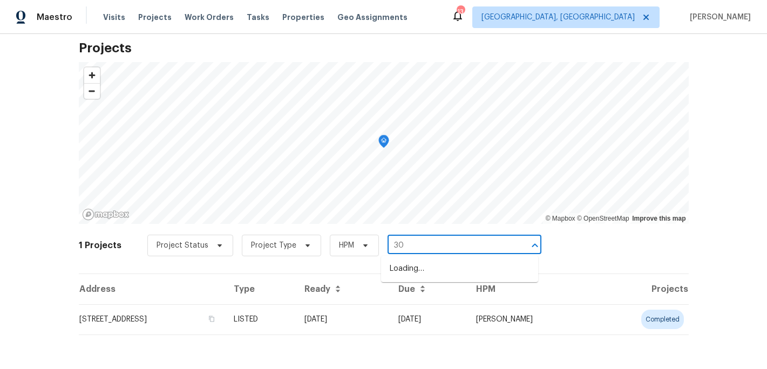
type input "3"
type input "r"
click at [521, 248] on div at bounding box center [528, 245] width 28 height 15
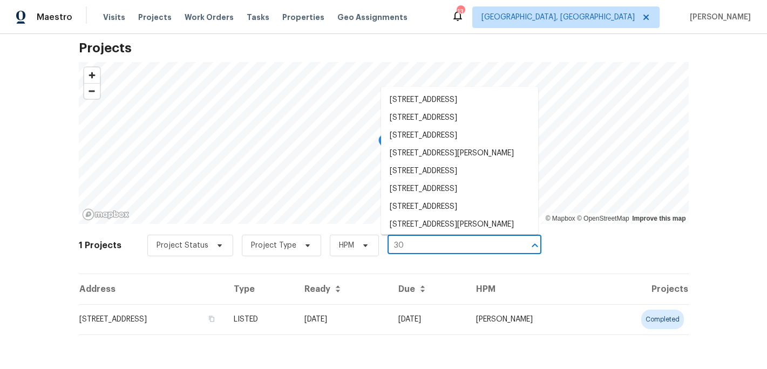
type input "3"
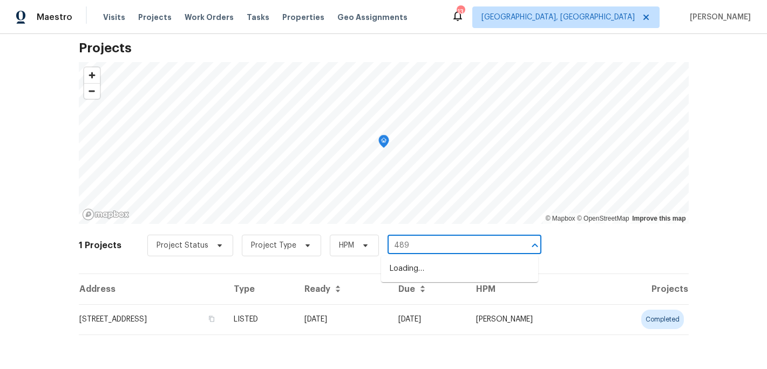
type input "4899"
click at [476, 269] on li "[STREET_ADDRESS][PERSON_NAME]" at bounding box center [459, 269] width 157 height 18
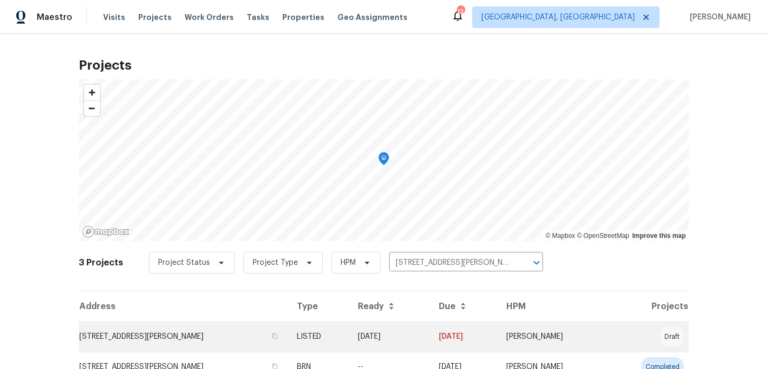
click at [194, 342] on td "[STREET_ADDRESS][PERSON_NAME]" at bounding box center [184, 337] width 210 height 30
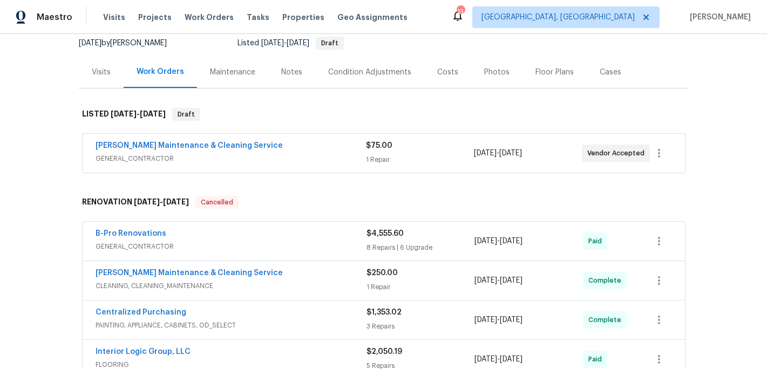
scroll to position [123, 0]
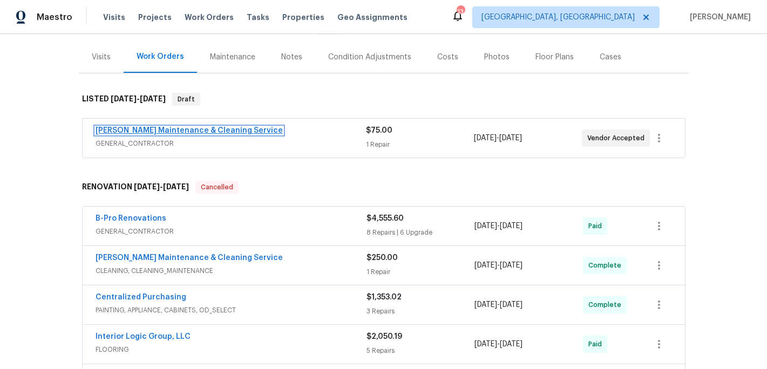
click at [190, 133] on link "[PERSON_NAME] Maintenance & Cleaning Service" at bounding box center [189, 131] width 187 height 8
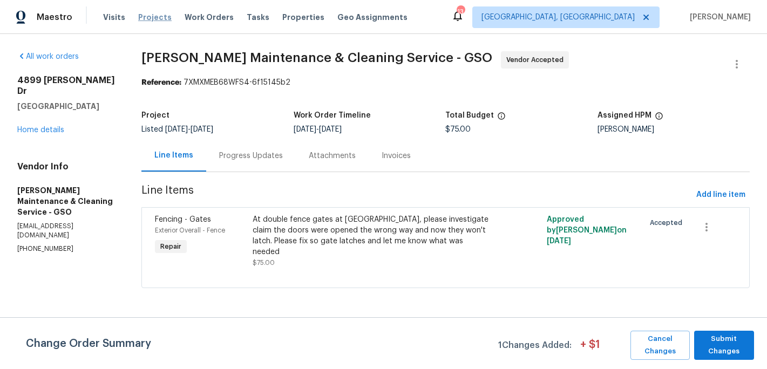
click at [151, 15] on span "Projects" at bounding box center [154, 17] width 33 height 11
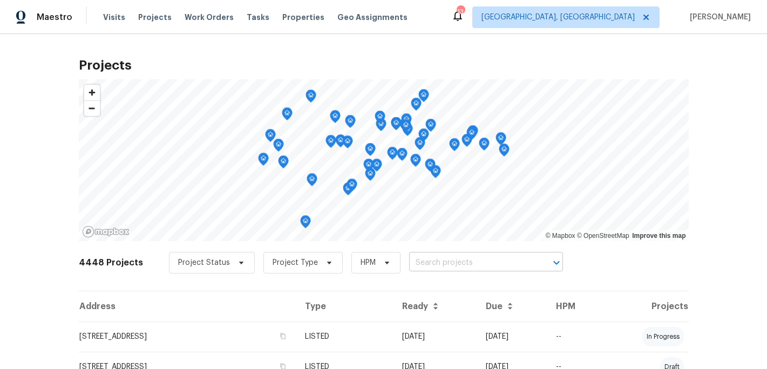
click at [422, 267] on input "text" at bounding box center [471, 263] width 124 height 17
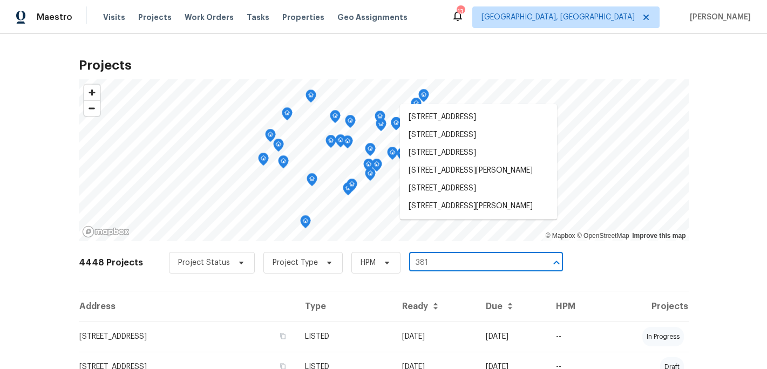
type input "3819"
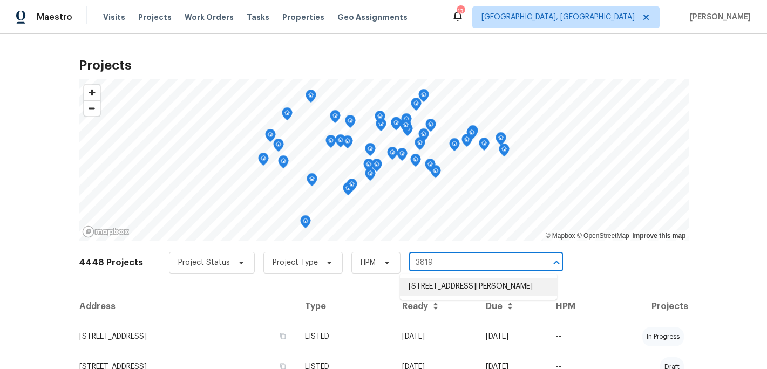
click at [442, 289] on li "[STREET_ADDRESS][PERSON_NAME]" at bounding box center [478, 287] width 157 height 18
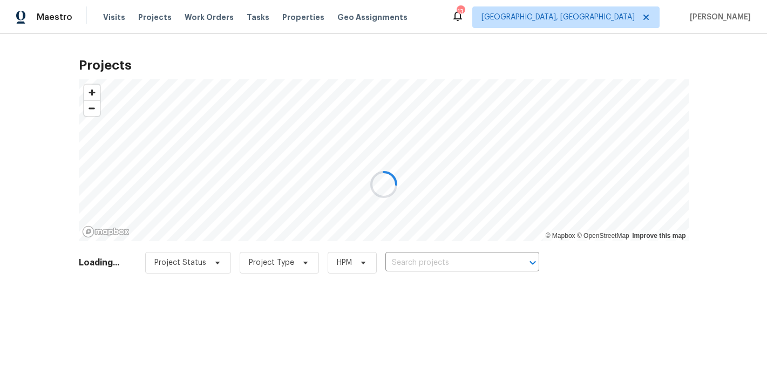
type input "[STREET_ADDRESS][PERSON_NAME]"
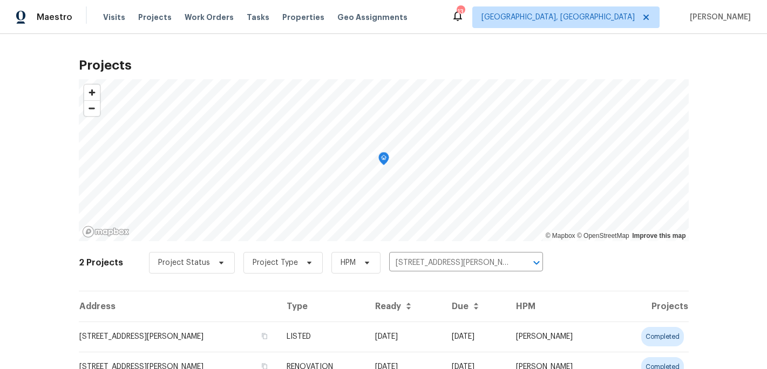
scroll to position [48, 0]
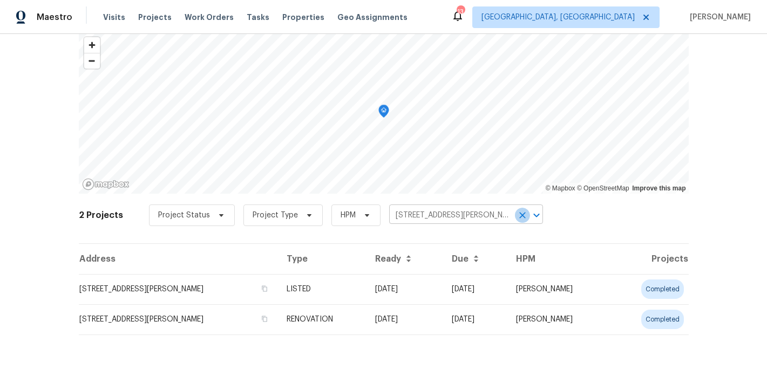
click at [522, 215] on icon "Clear" at bounding box center [522, 215] width 11 height 11
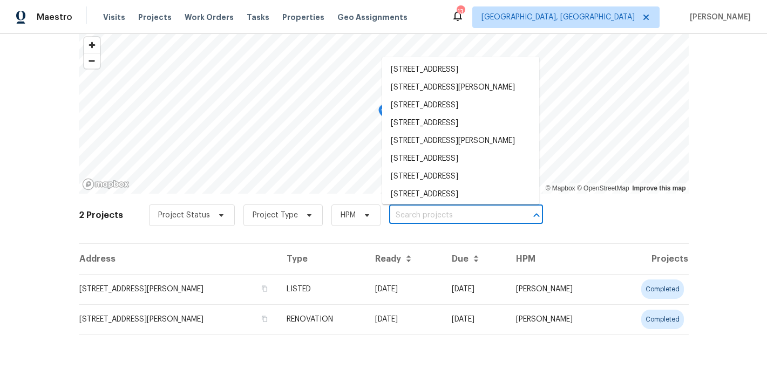
click at [399, 213] on input "text" at bounding box center [451, 215] width 124 height 17
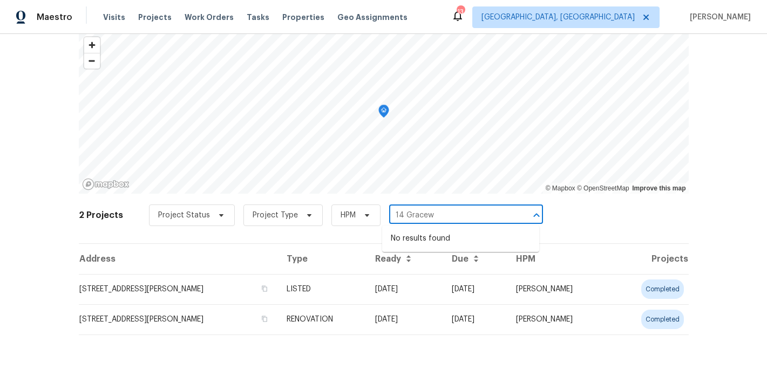
type input "14 Grace"
click at [420, 242] on li "[STREET_ADDRESS]" at bounding box center [460, 239] width 157 height 18
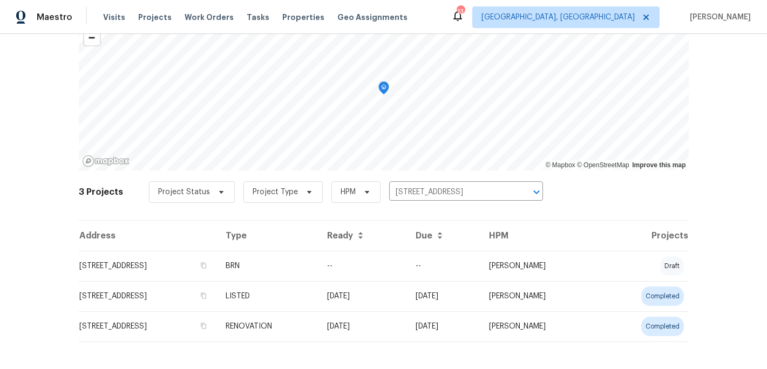
scroll to position [78, 0]
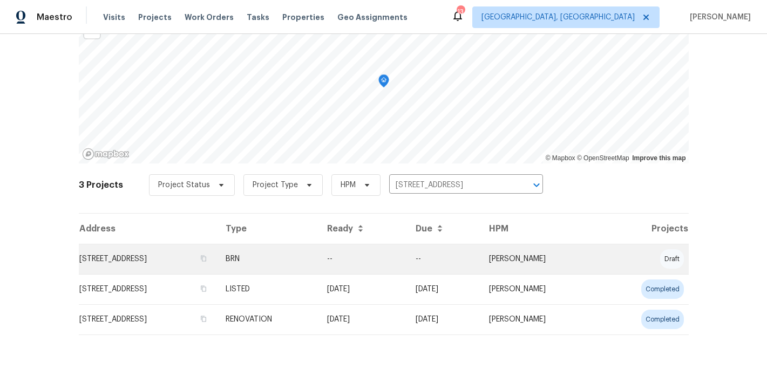
click at [217, 262] on td "[STREET_ADDRESS]" at bounding box center [148, 259] width 138 height 30
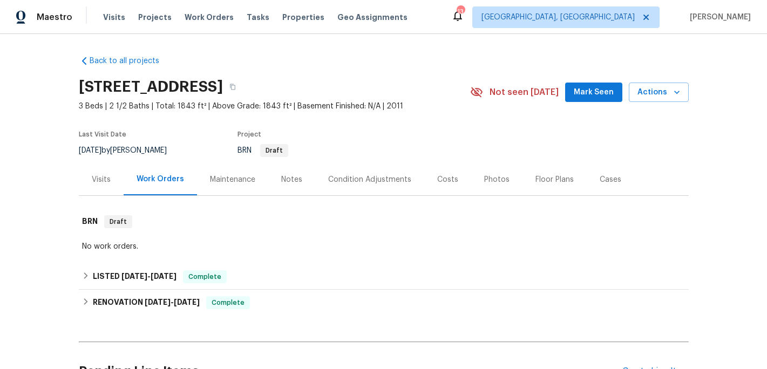
click at [150, 11] on div "Visits Projects Work Orders Tasks Properties Geo Assignments" at bounding box center [262, 17] width 318 height 22
click at [150, 18] on span "Projects" at bounding box center [154, 17] width 33 height 11
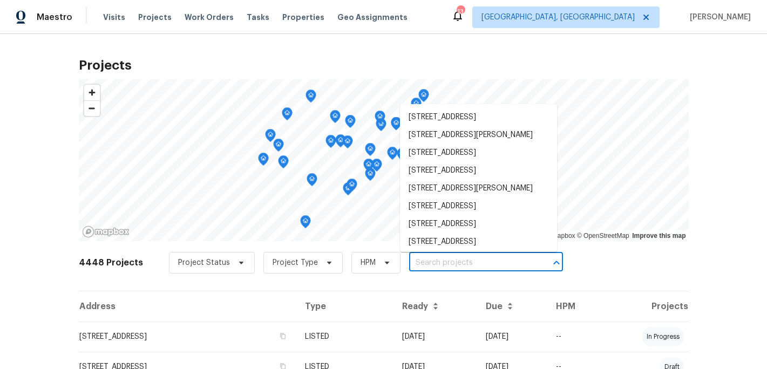
click at [420, 266] on input "text" at bounding box center [471, 263] width 124 height 17
type input "615 w"
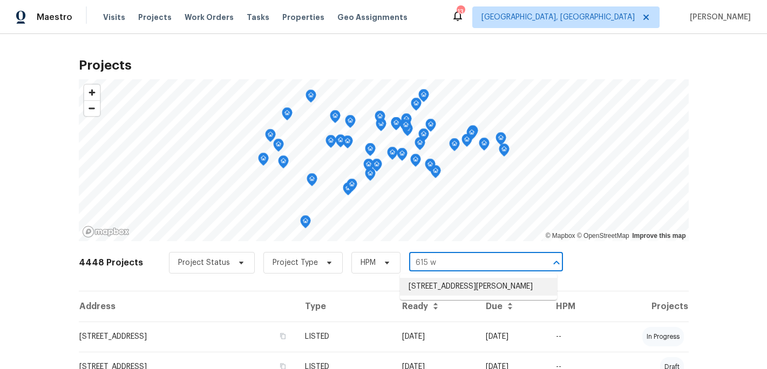
click at [450, 294] on li "[STREET_ADDRESS][PERSON_NAME]" at bounding box center [478, 287] width 157 height 18
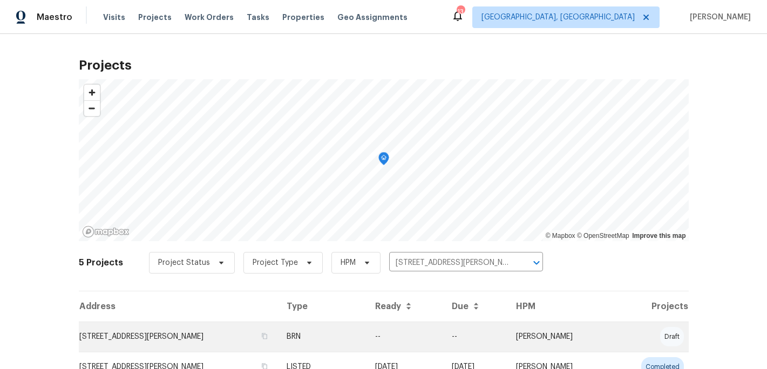
click at [362, 335] on td "BRN" at bounding box center [322, 337] width 89 height 30
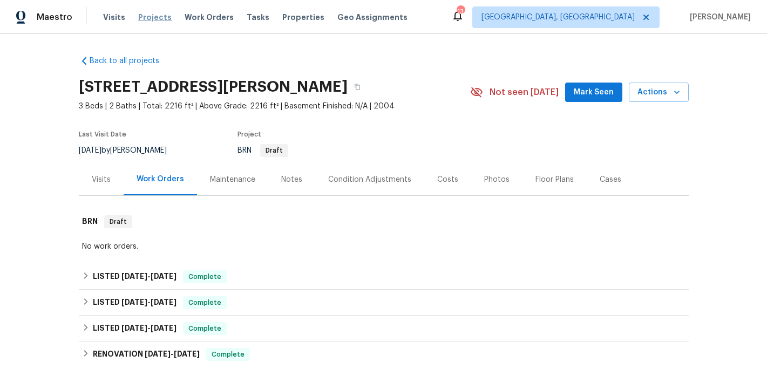
click at [145, 16] on span "Projects" at bounding box center [154, 17] width 33 height 11
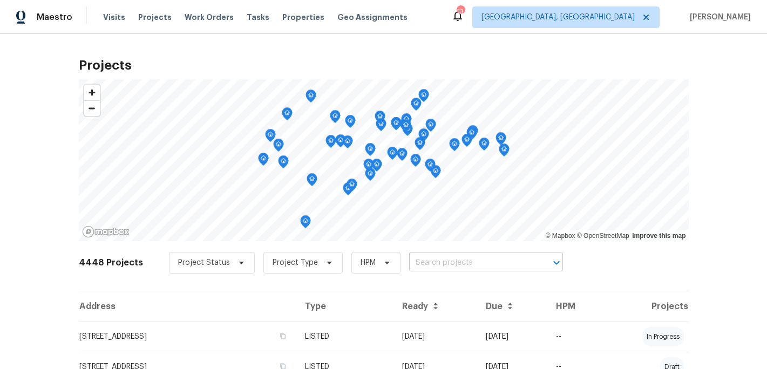
click at [430, 259] on input "text" at bounding box center [471, 263] width 124 height 17
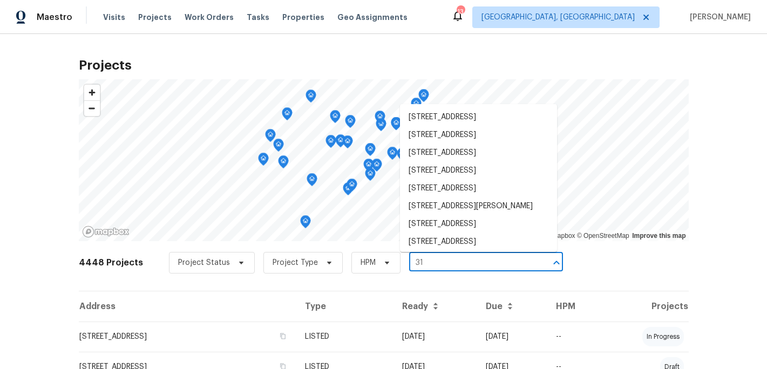
type input "3"
type input "[PERSON_NAME]"
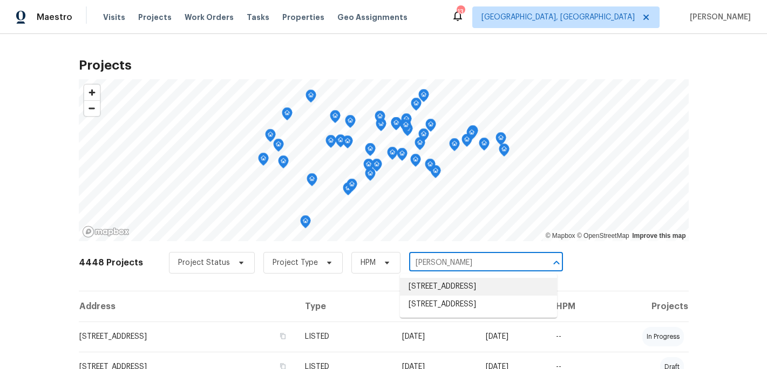
click at [460, 295] on li "[STREET_ADDRESS]" at bounding box center [478, 287] width 157 height 18
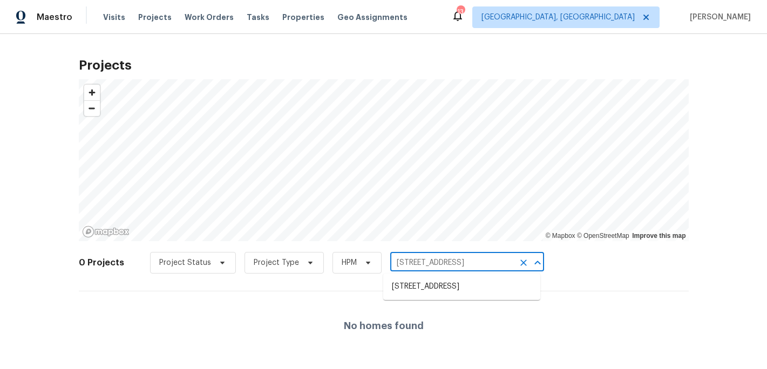
click at [449, 266] on input "[STREET_ADDRESS]" at bounding box center [452, 263] width 124 height 17
click at [433, 289] on li "[STREET_ADDRESS]" at bounding box center [461, 287] width 157 height 18
